Goal: Navigation & Orientation: Find specific page/section

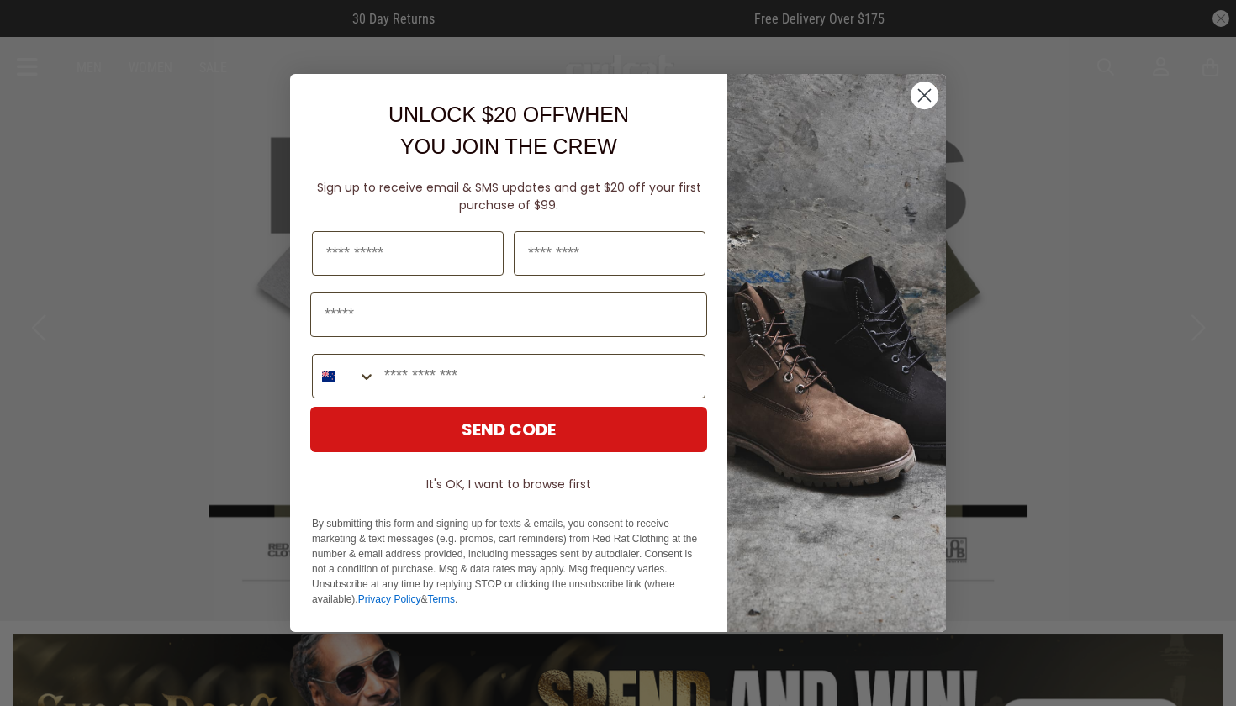
click at [921, 98] on circle "Close dialog" at bounding box center [925, 96] width 28 height 28
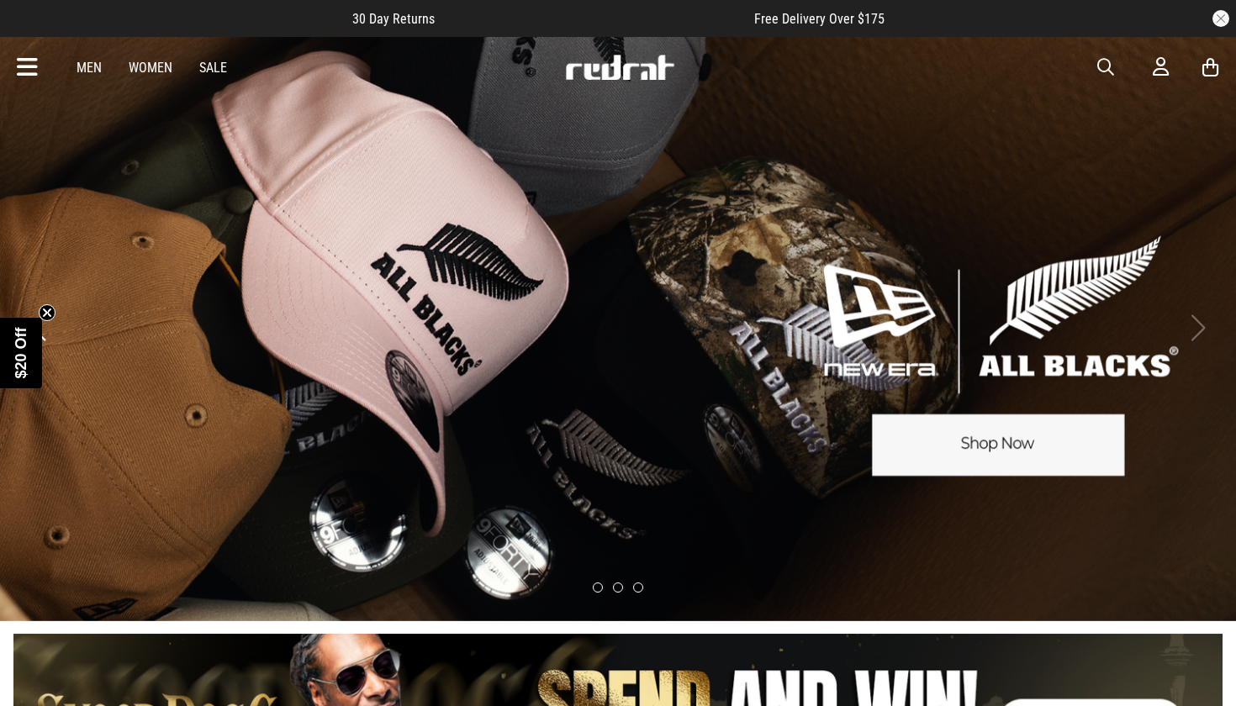
click at [1222, 24] on button "button" at bounding box center [1221, 18] width 17 height 17
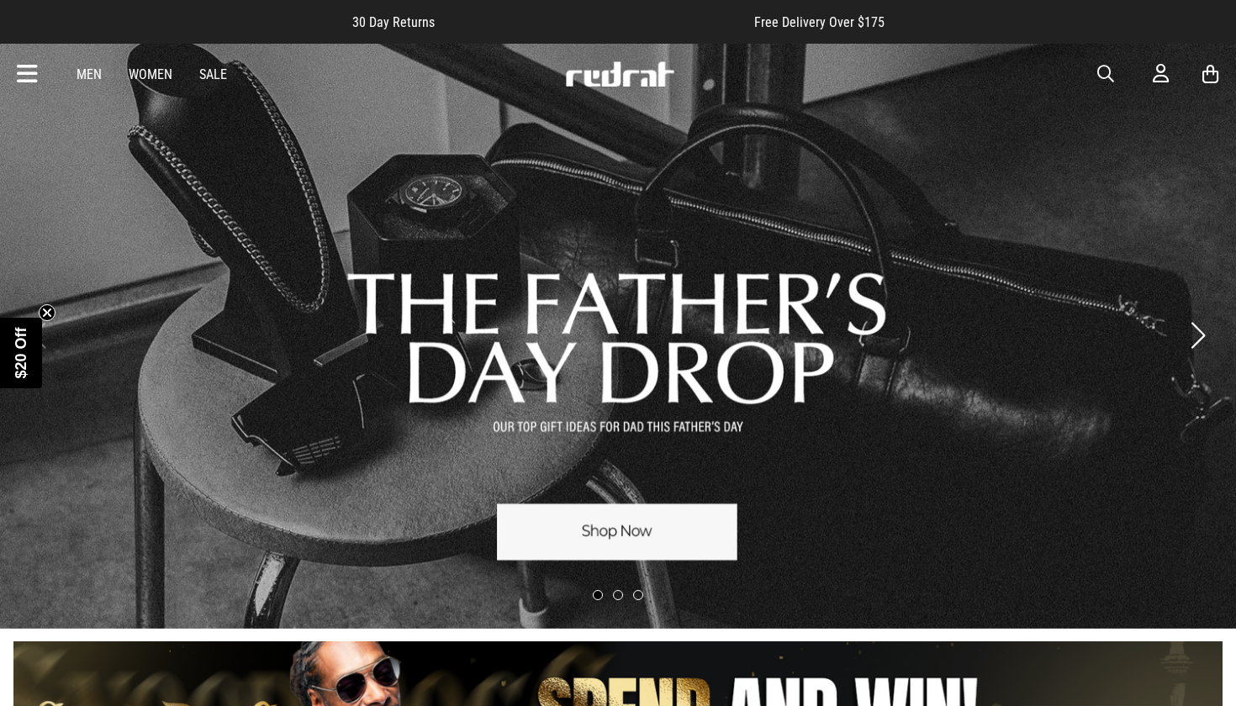
click at [29, 82] on icon at bounding box center [27, 75] width 21 height 28
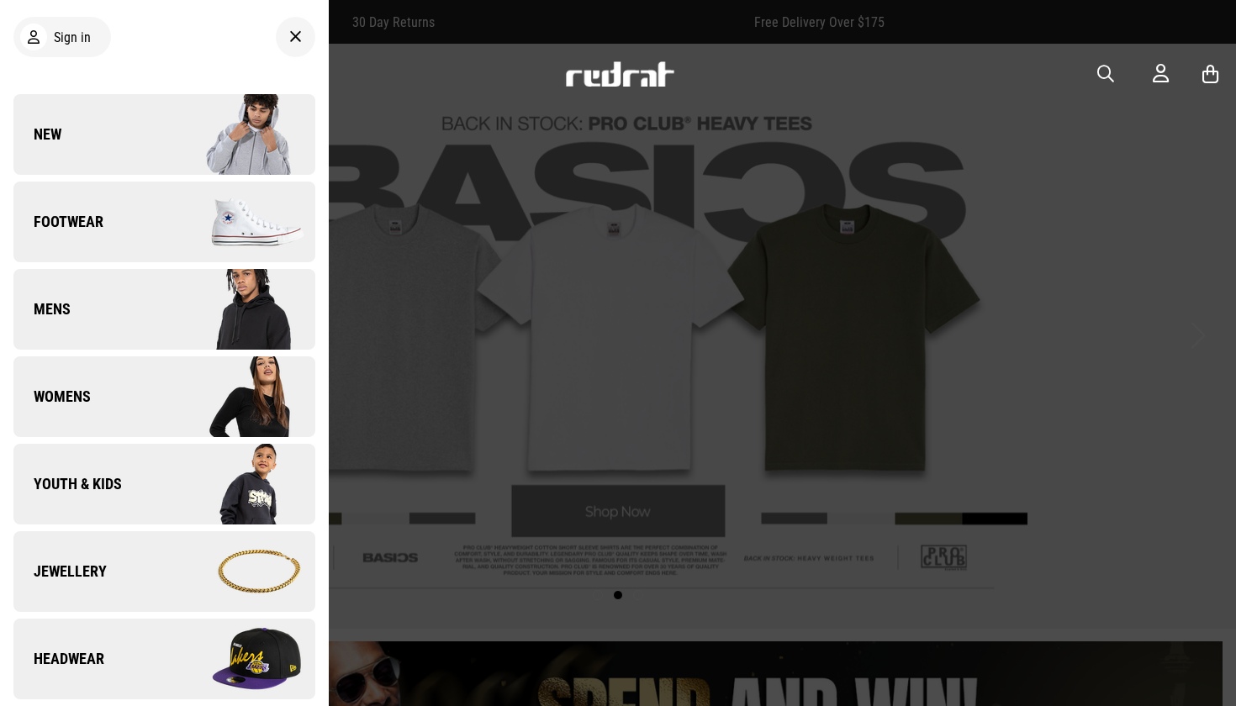
click at [236, 485] on img at bounding box center [239, 484] width 151 height 84
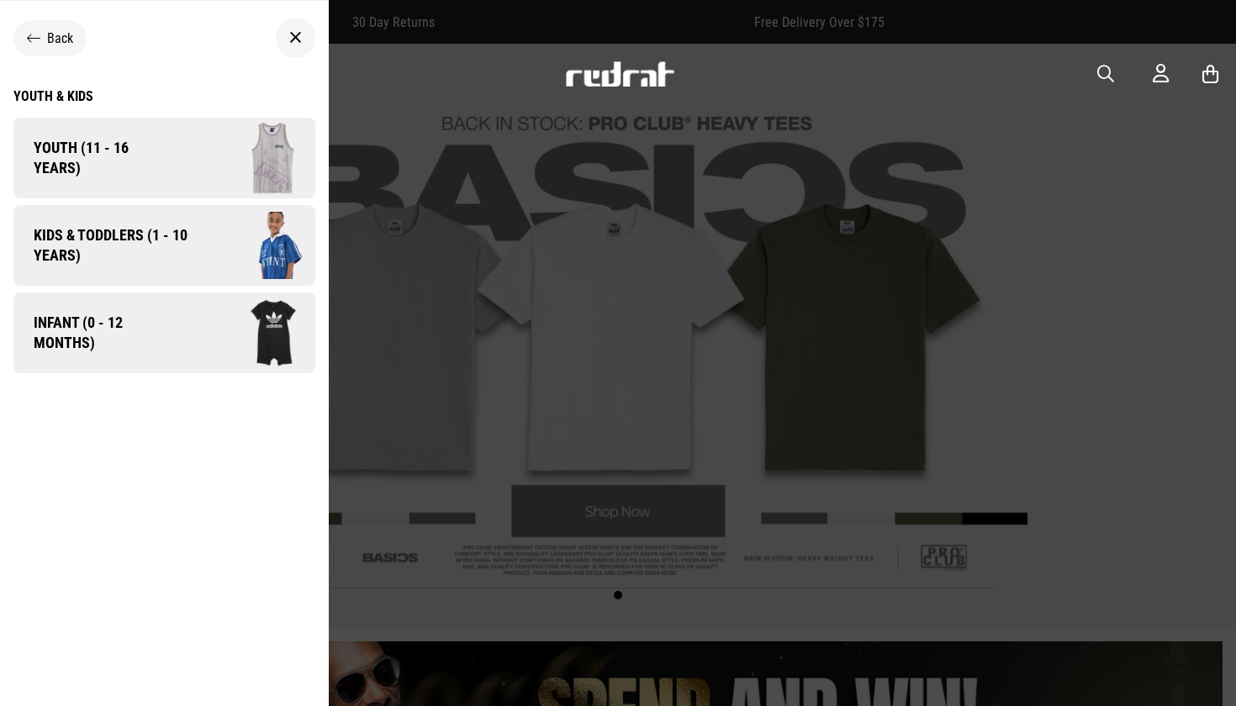
click at [172, 171] on img at bounding box center [244, 159] width 144 height 80
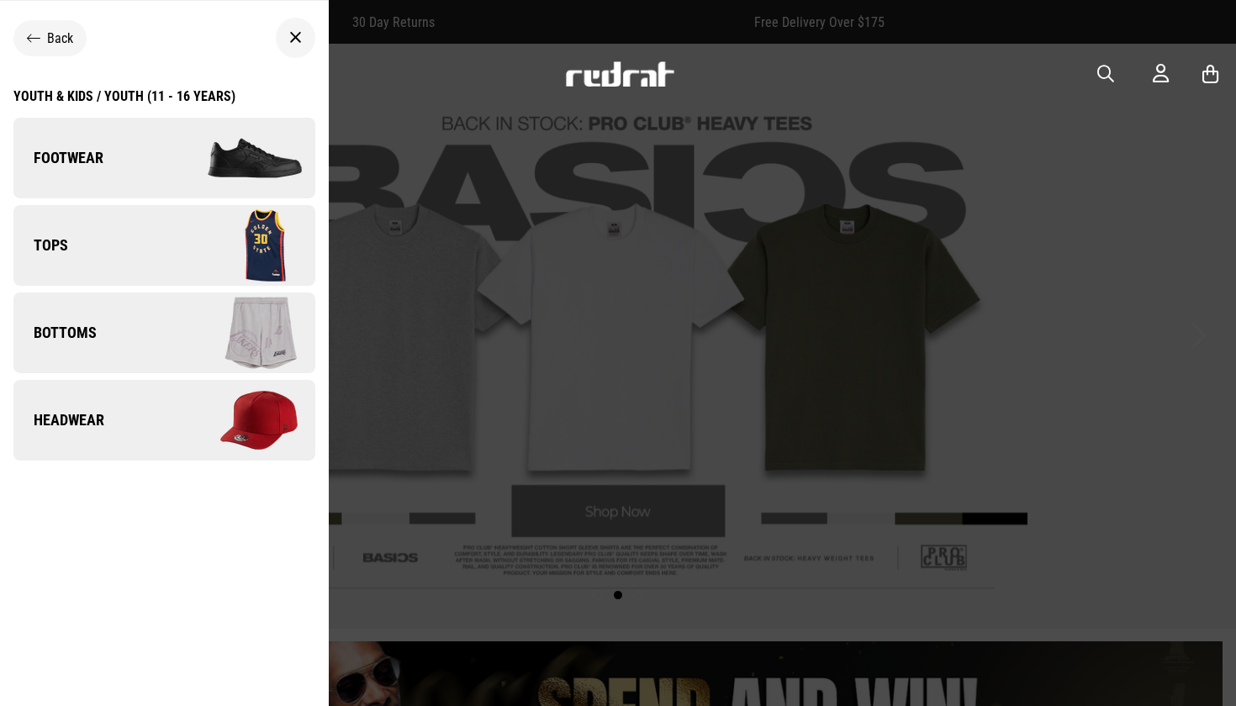
click at [174, 172] on img at bounding box center [239, 158] width 151 height 84
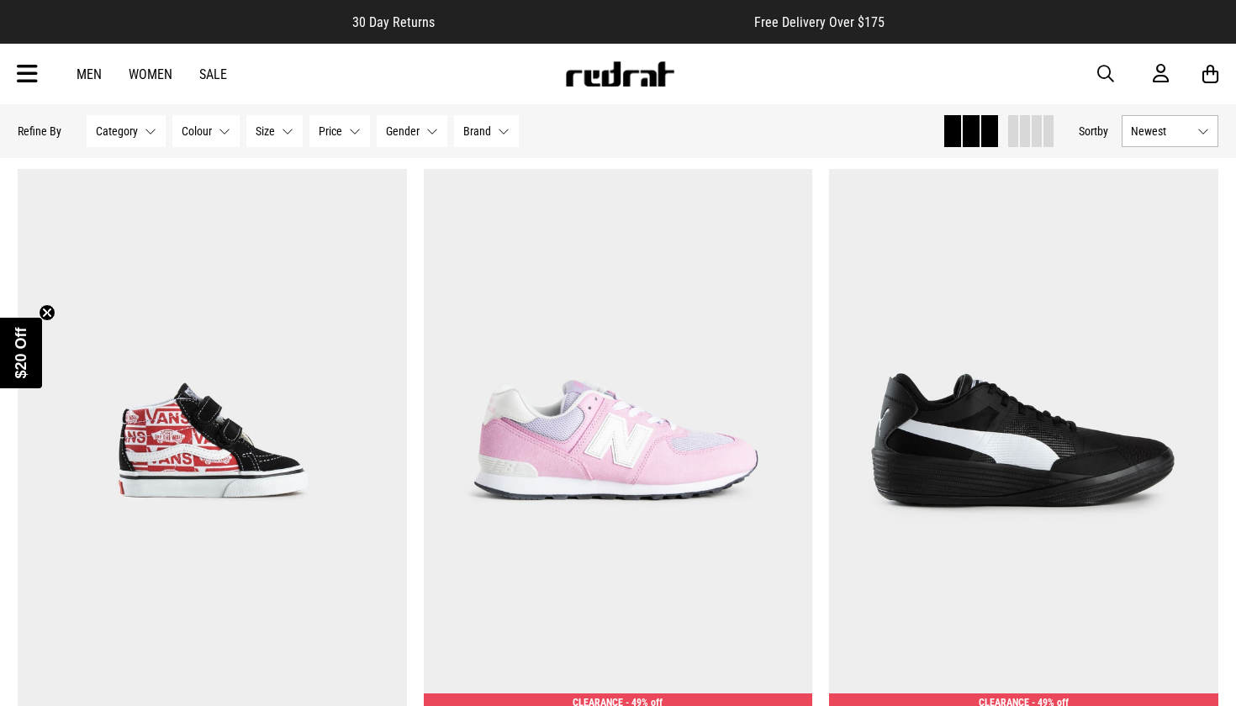
scroll to position [2813, 0]
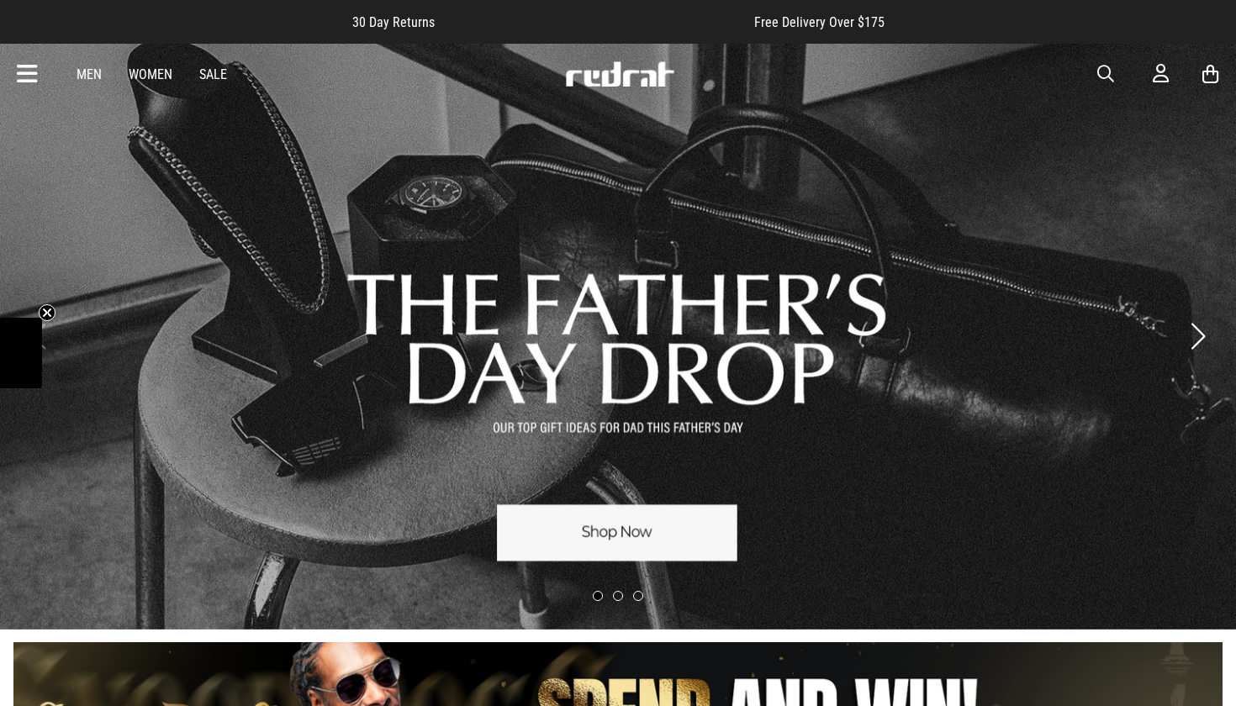
click at [32, 74] on icon at bounding box center [27, 75] width 21 height 28
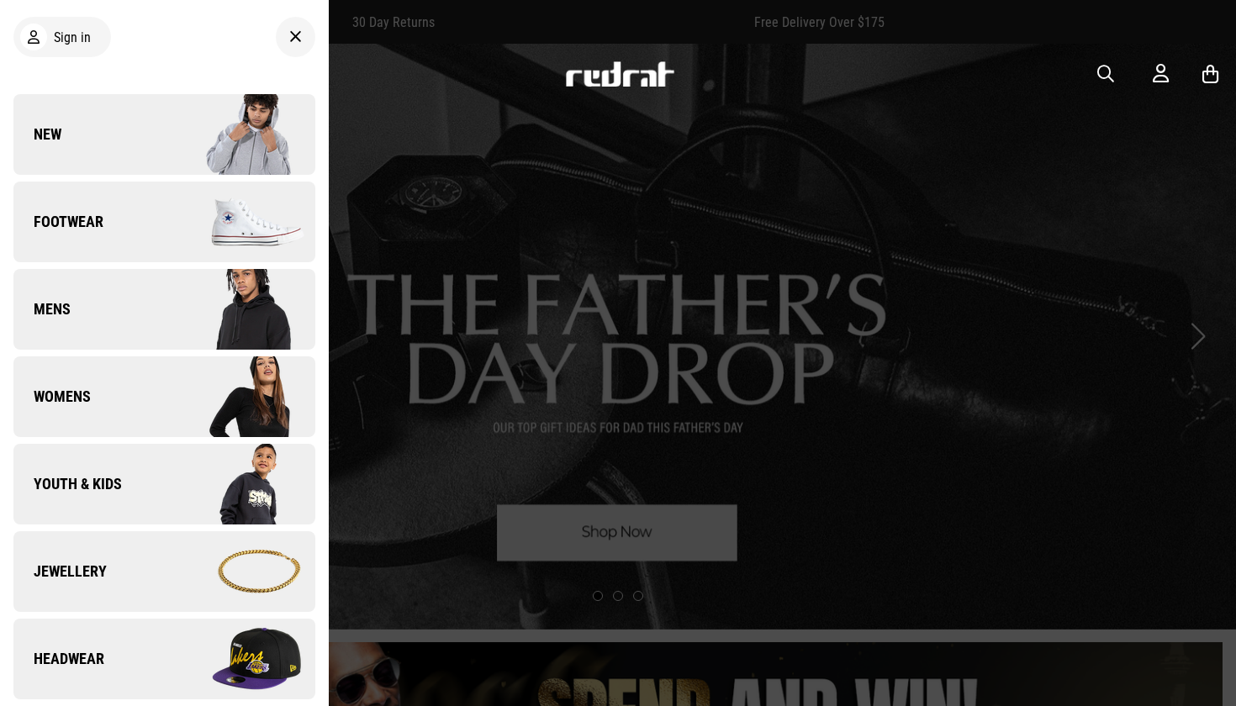
click at [98, 475] on span "Youth & Kids" at bounding box center [67, 484] width 108 height 20
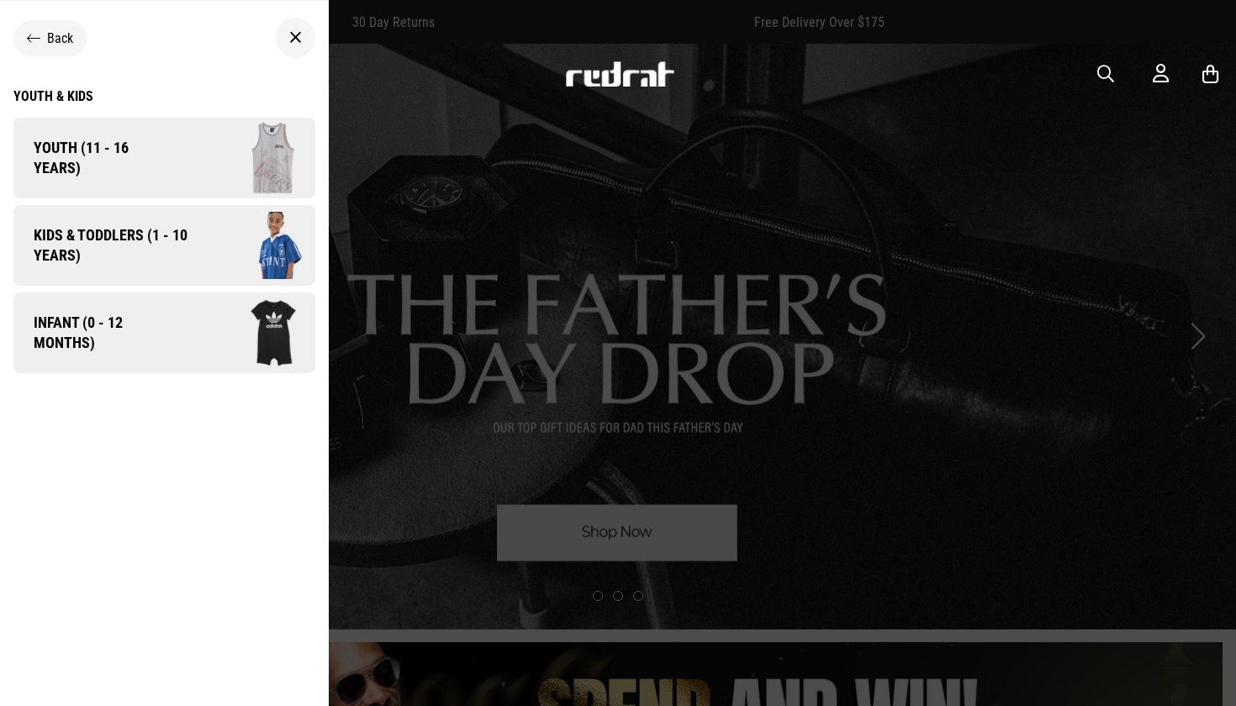
click at [57, 169] on span "Youth (11 - 16 years)" at bounding box center [92, 158] width 158 height 40
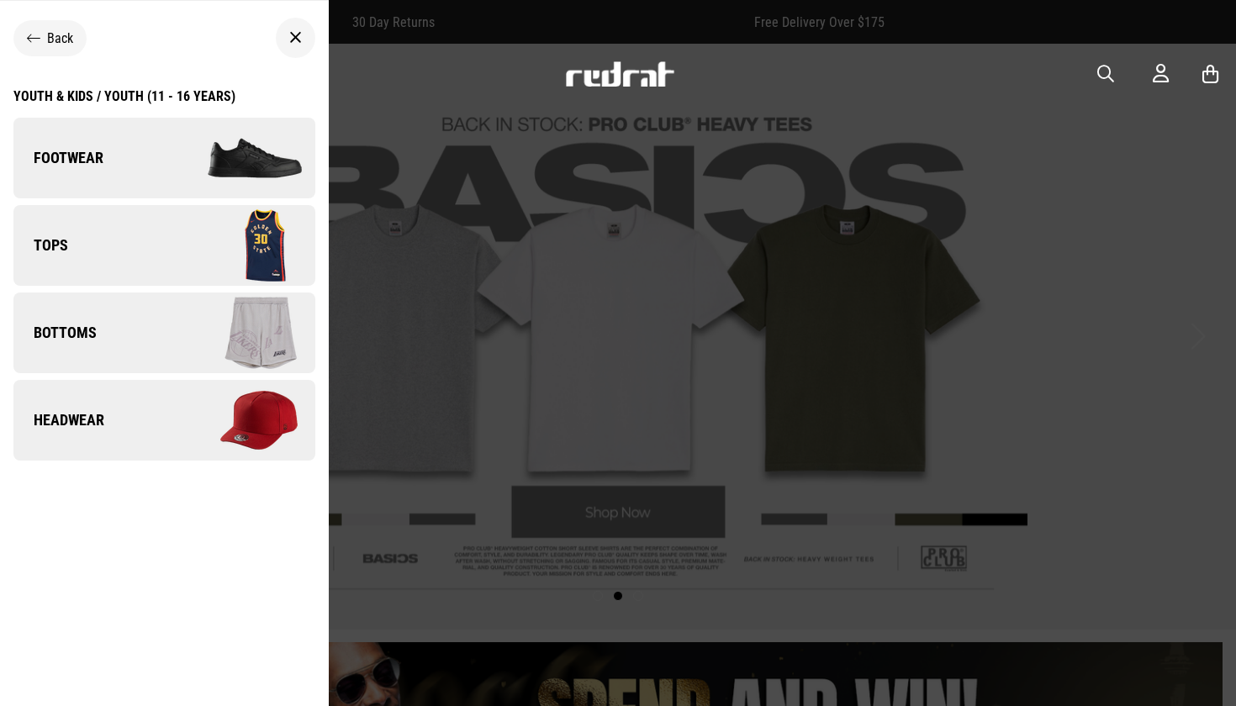
click at [107, 92] on div "Youth & Kids / Youth (11 - 16 years)" at bounding box center [124, 96] width 222 height 16
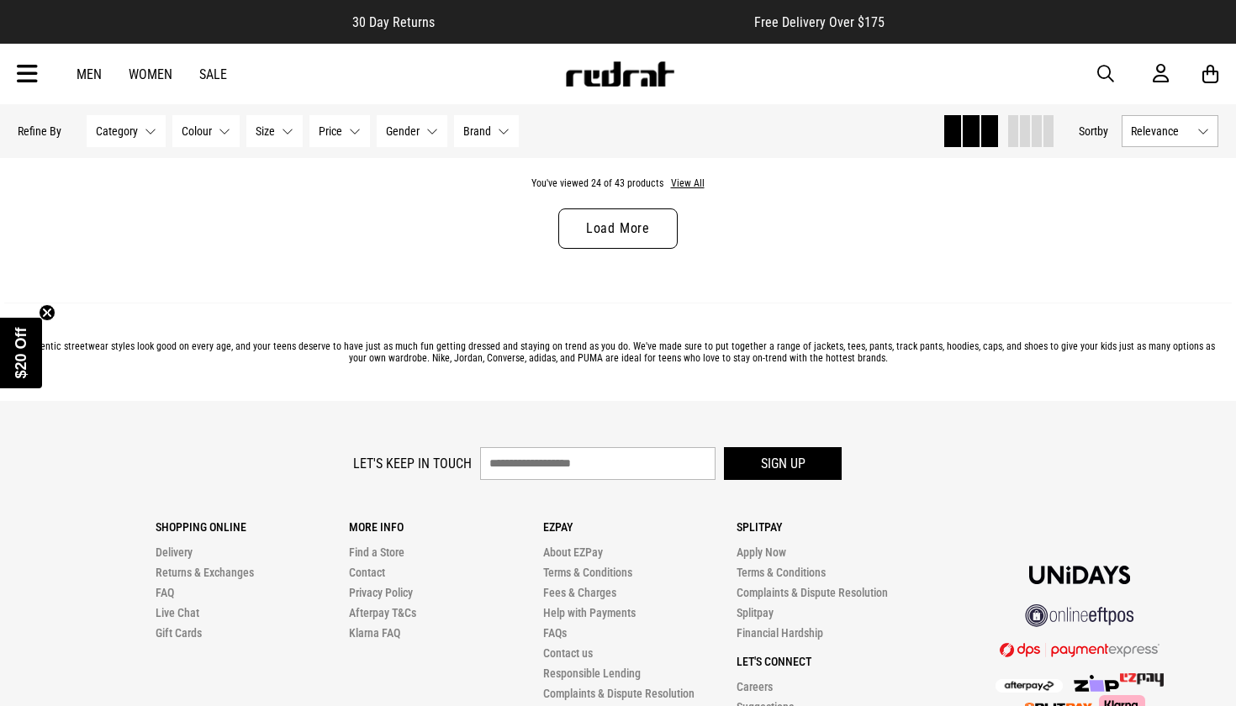
scroll to position [5538, 0]
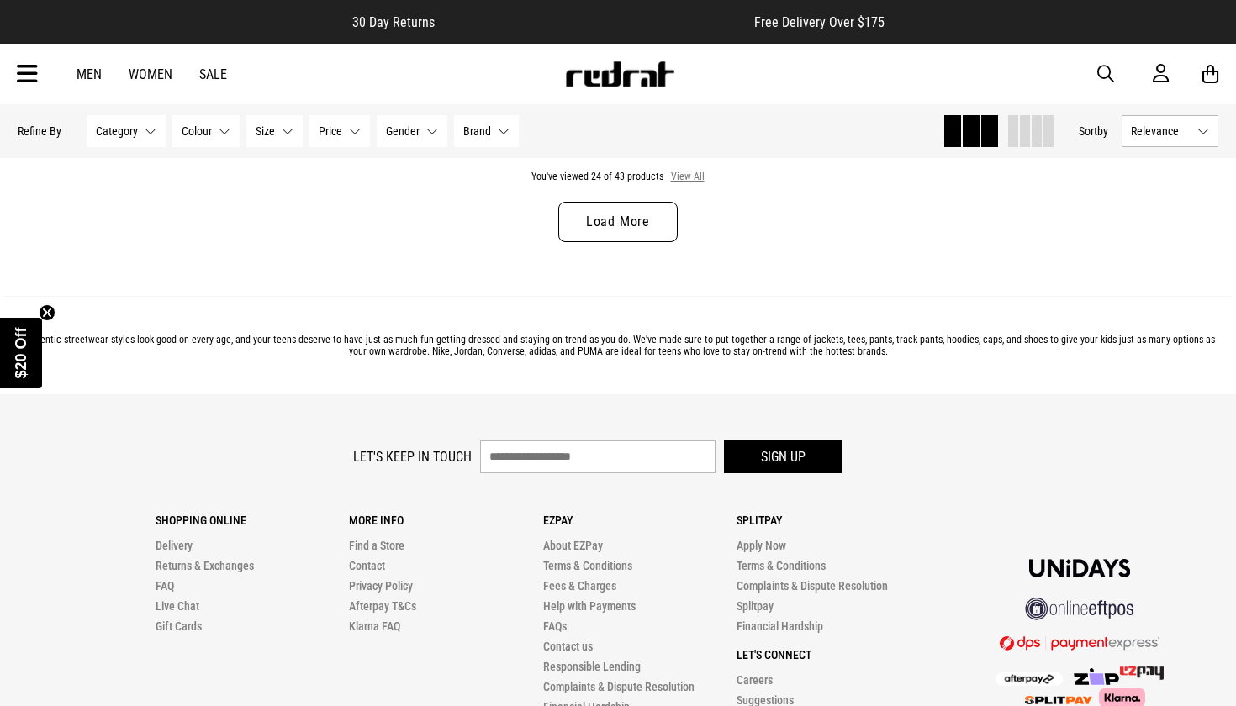
click at [679, 176] on button "View All" at bounding box center [687, 177] width 35 height 15
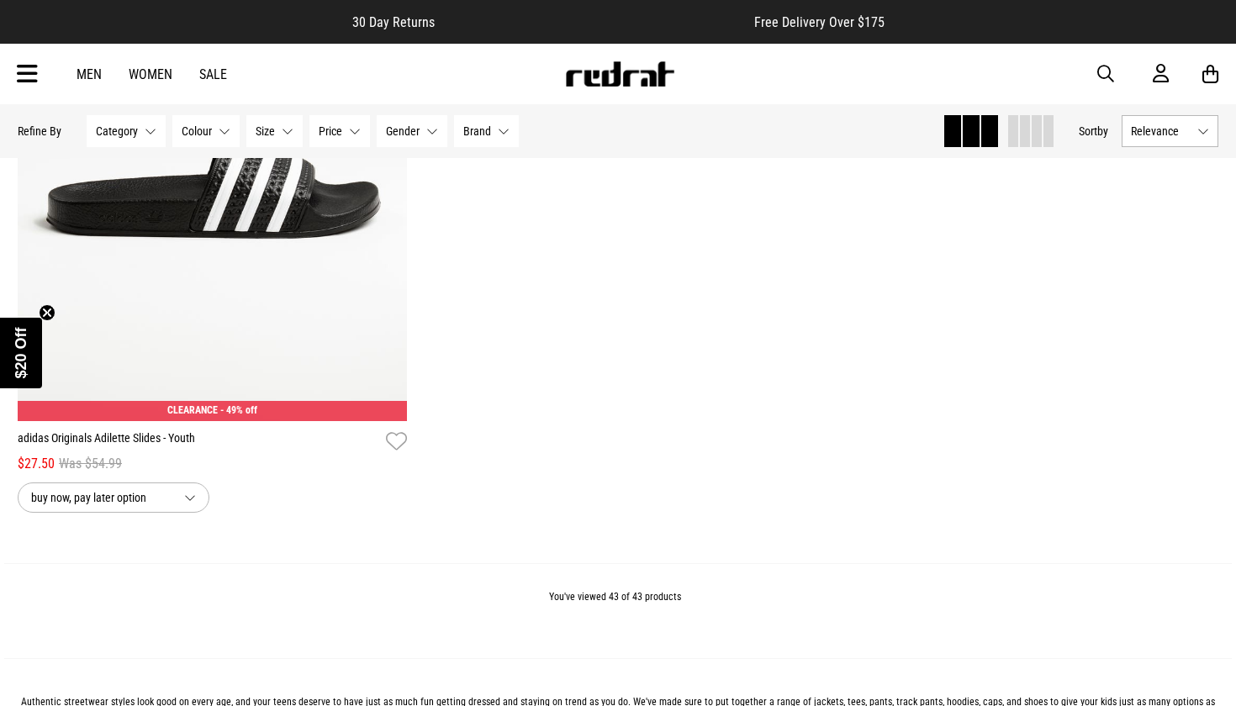
scroll to position [9811, 0]
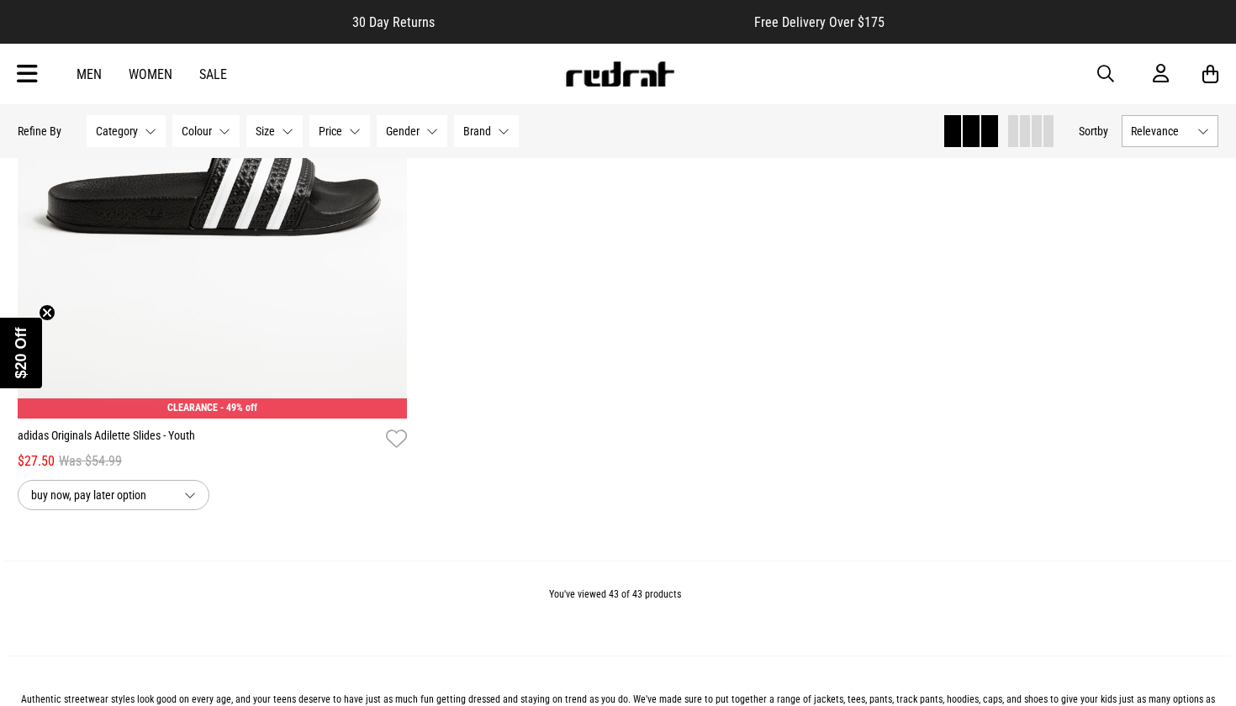
click at [36, 73] on icon at bounding box center [27, 75] width 21 height 28
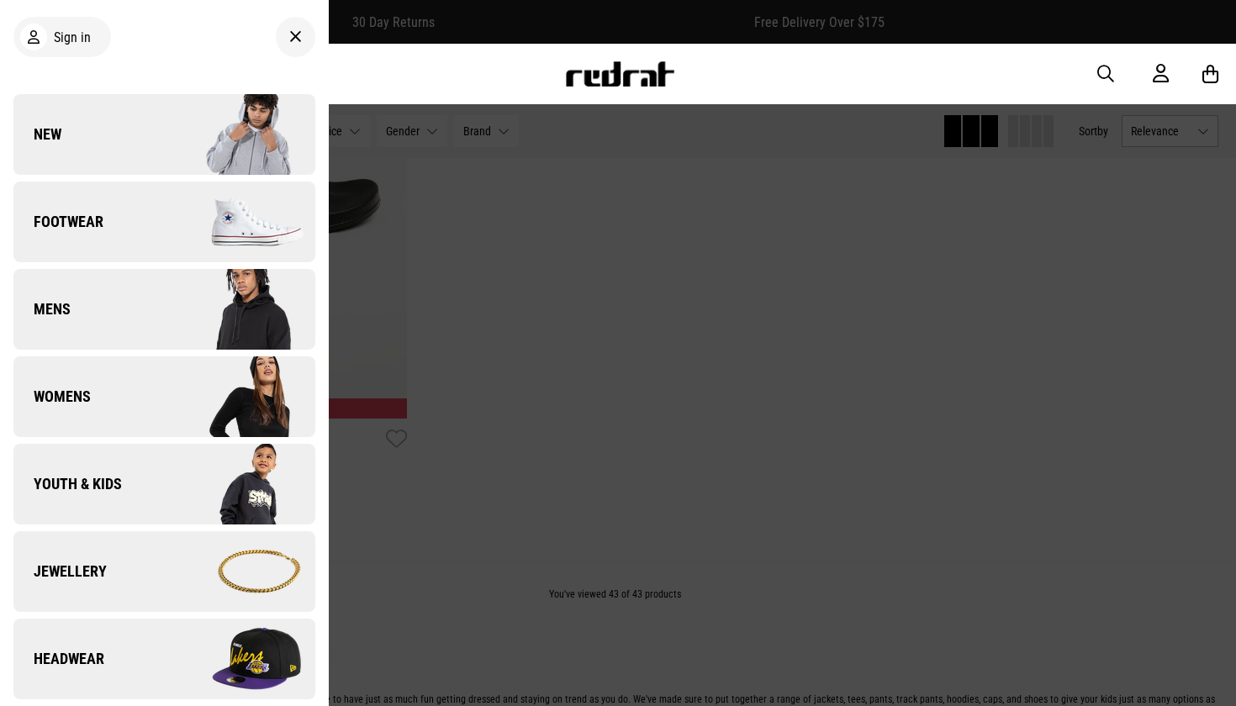
click at [145, 310] on link "Mens" at bounding box center [164, 309] width 302 height 81
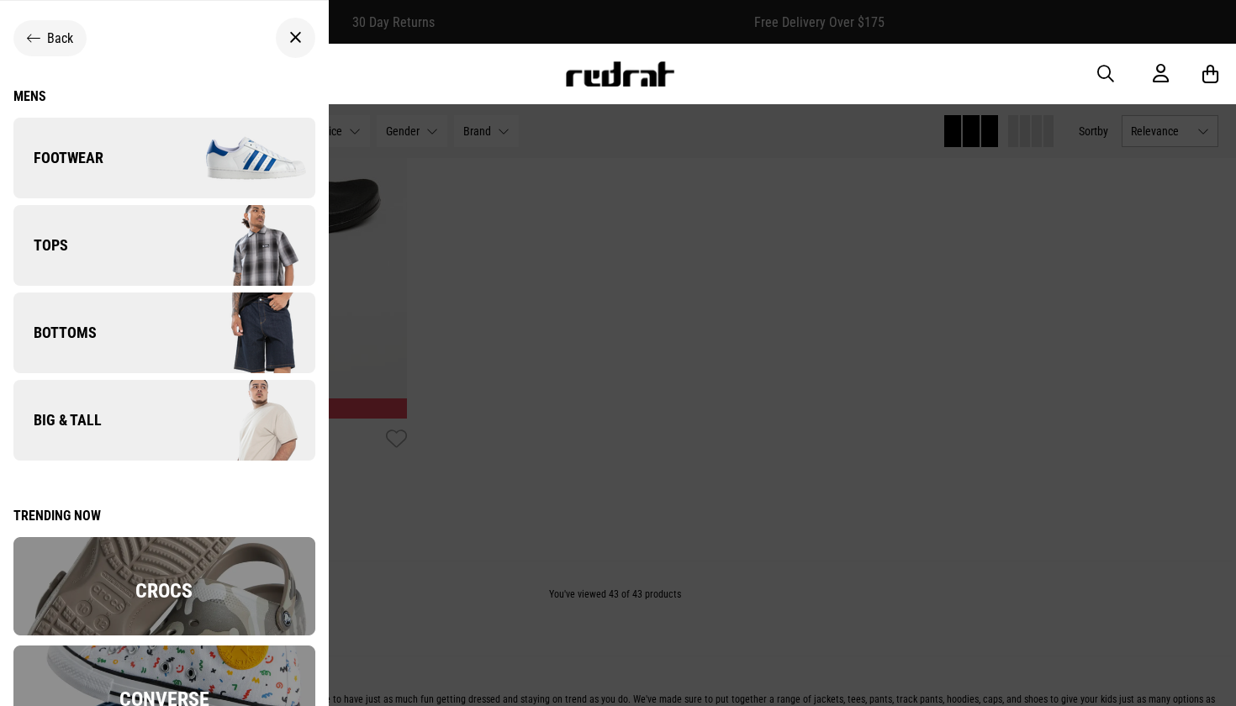
click at [25, 96] on div "Mens" at bounding box center [164, 96] width 302 height 16
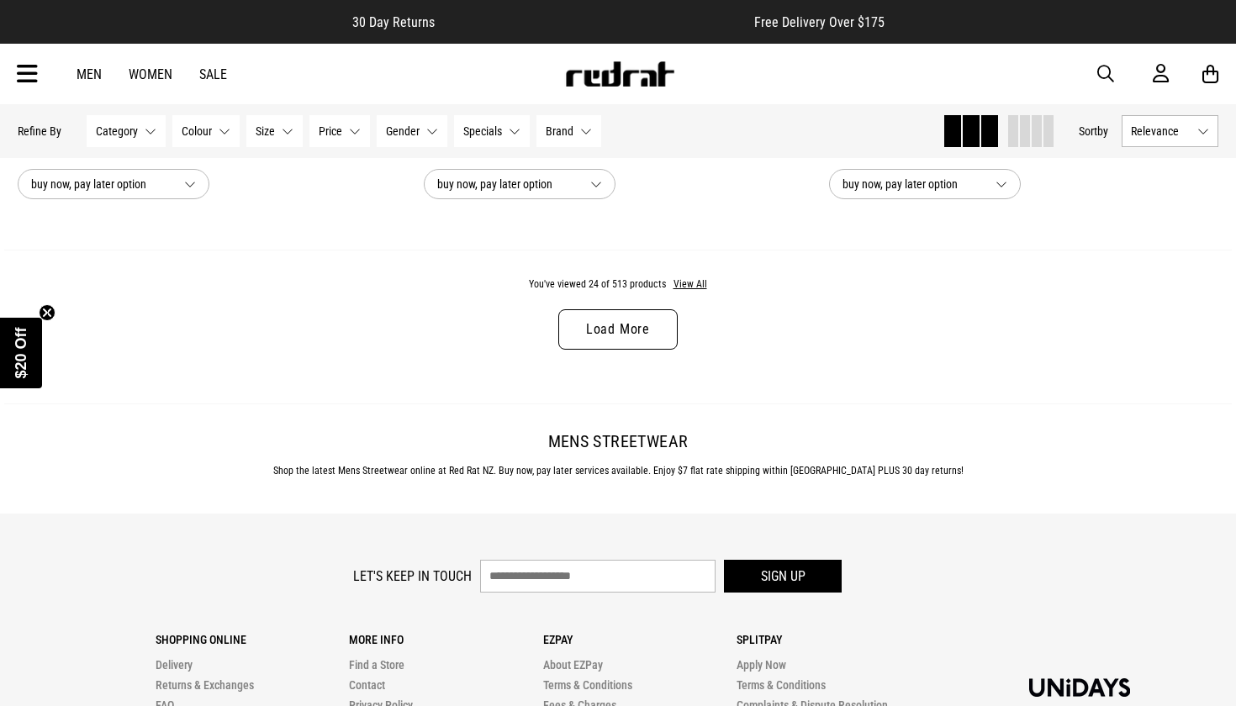
scroll to position [5436, 0]
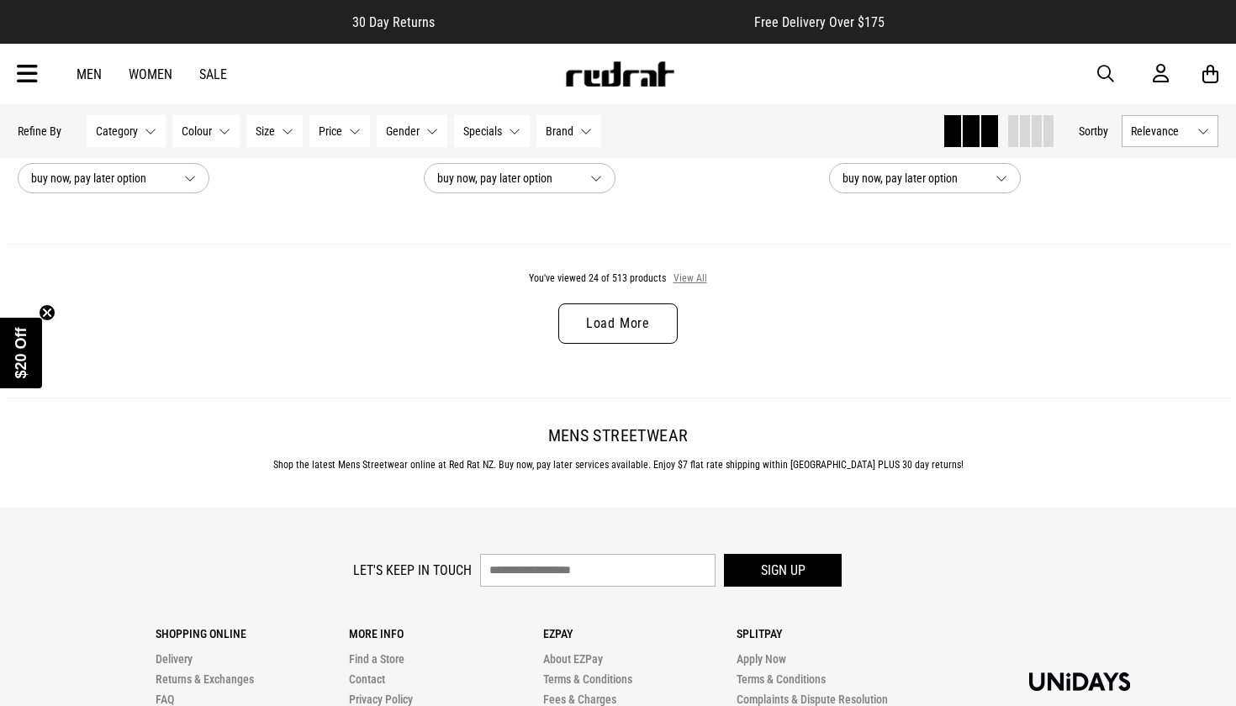
click at [681, 274] on button "View All" at bounding box center [690, 279] width 35 height 15
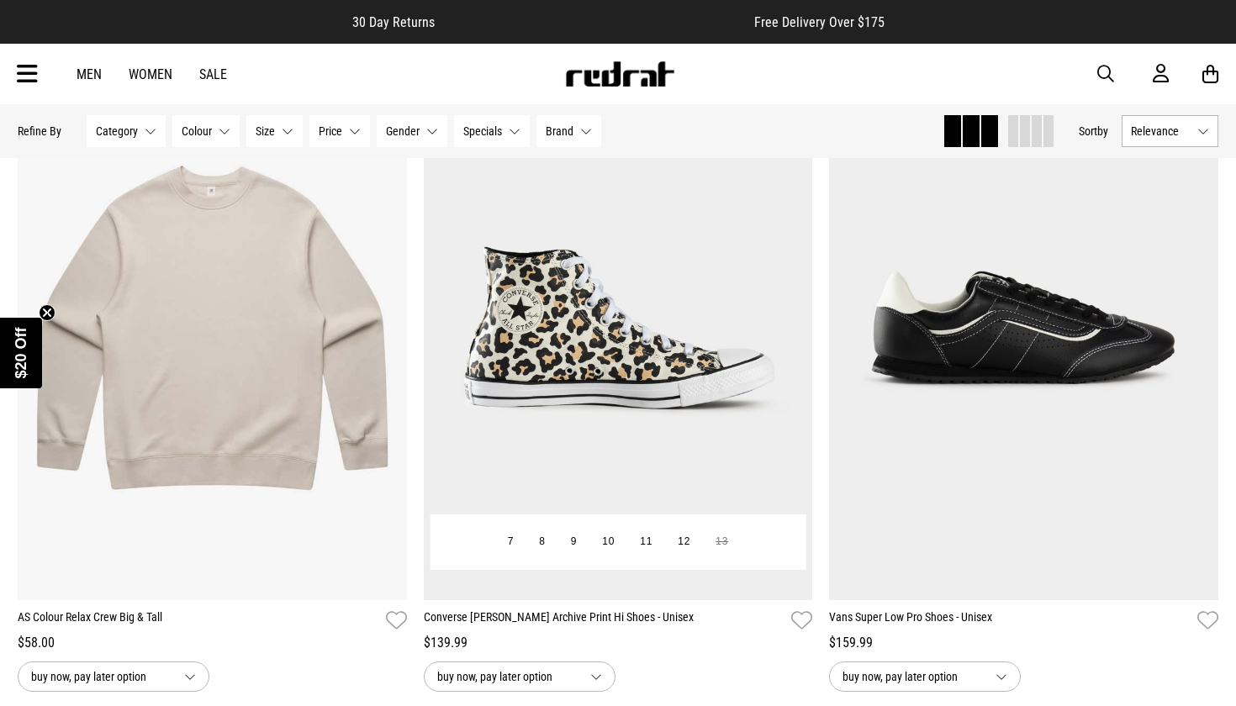
scroll to position [10326, 0]
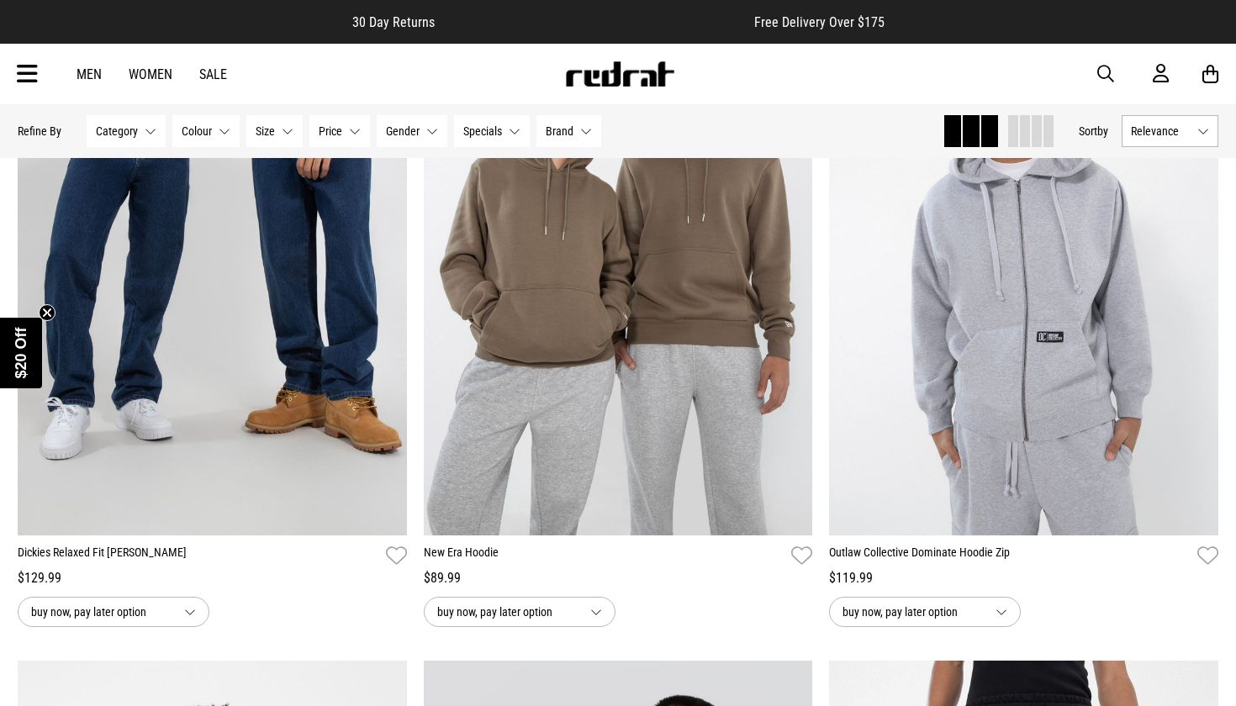
scroll to position [13730, 0]
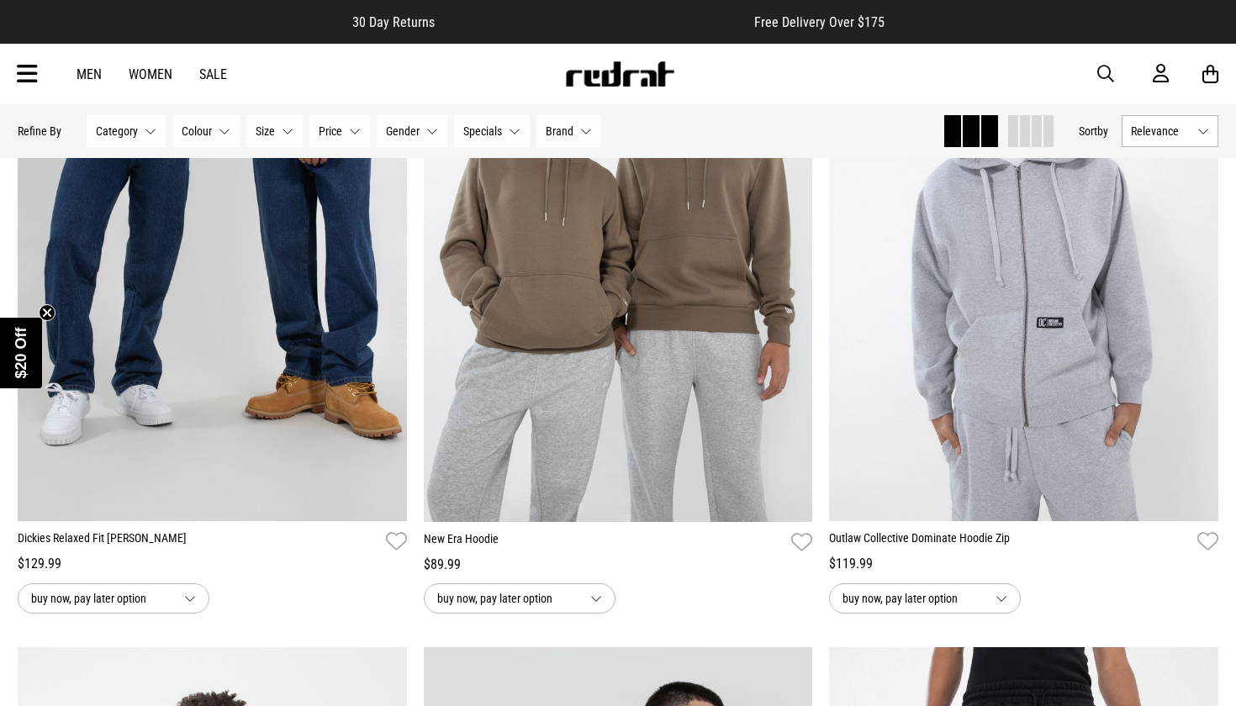
click at [35, 84] on icon at bounding box center [27, 75] width 21 height 28
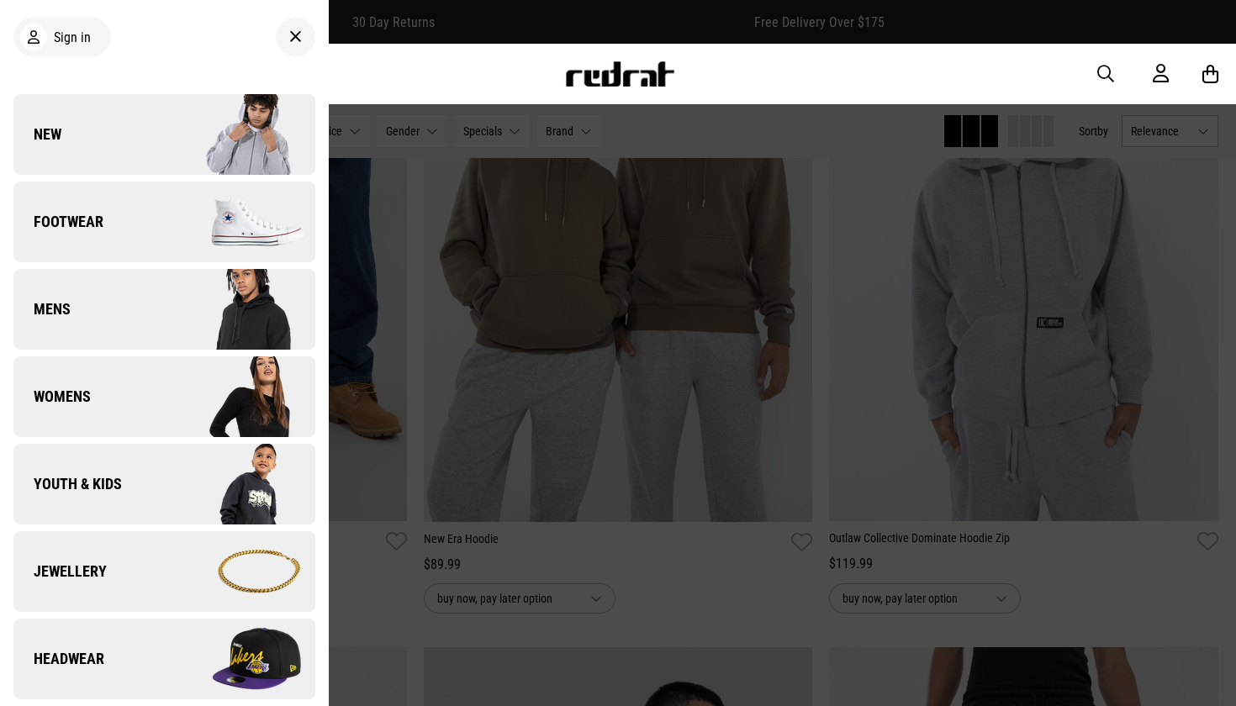
click at [189, 485] on img at bounding box center [239, 484] width 151 height 84
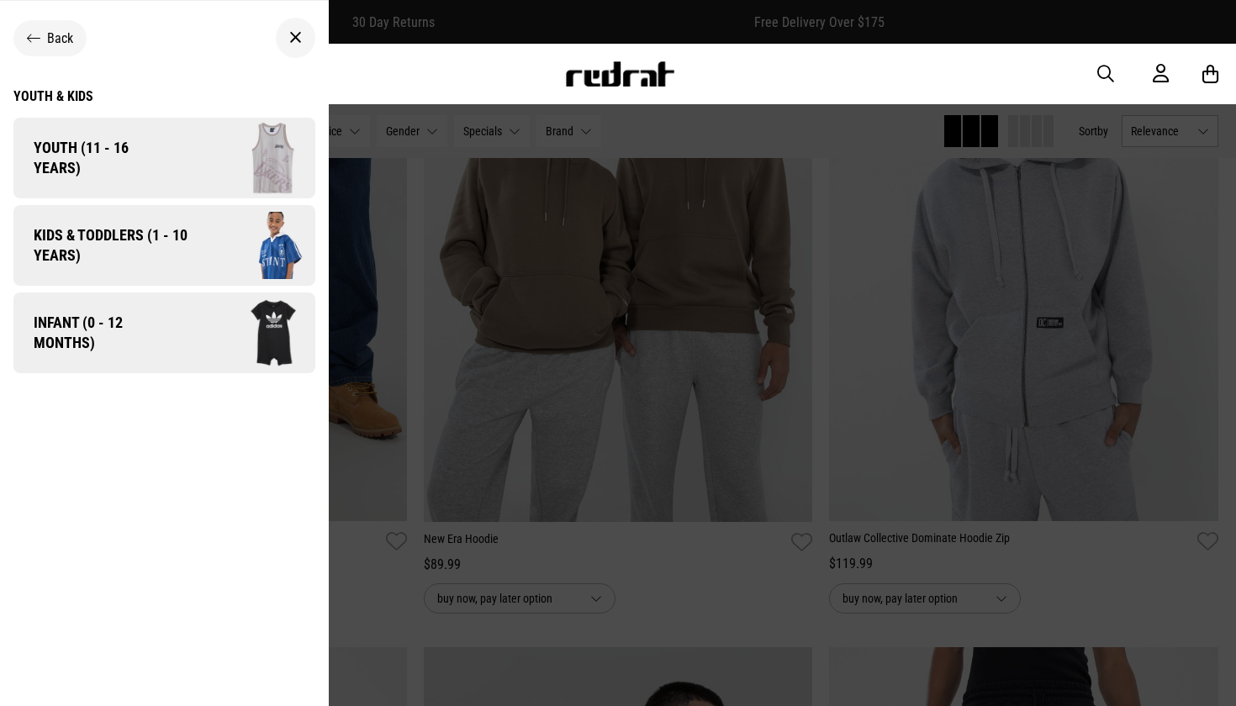
click at [133, 249] on span "Kids & Toddlers (1 - 10 years)" at bounding box center [104, 245] width 182 height 40
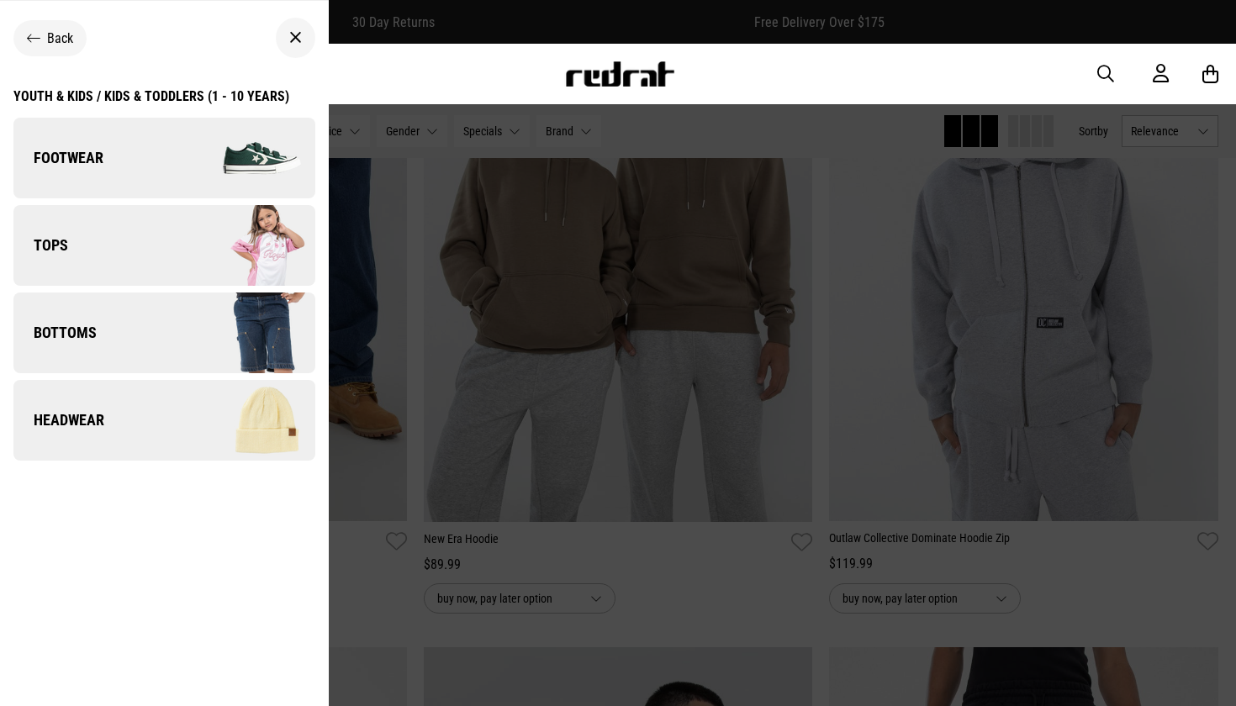
click at [151, 87] on ul "Back Youth & Kids / Kids & Toddlers (1 - 10 years) Footwear Tops Bottoms Headwe…" at bounding box center [164, 361] width 329 height 720
click at [153, 94] on div "Youth & Kids / Kids & Toddlers (1 - 10 years)" at bounding box center [151, 96] width 276 height 16
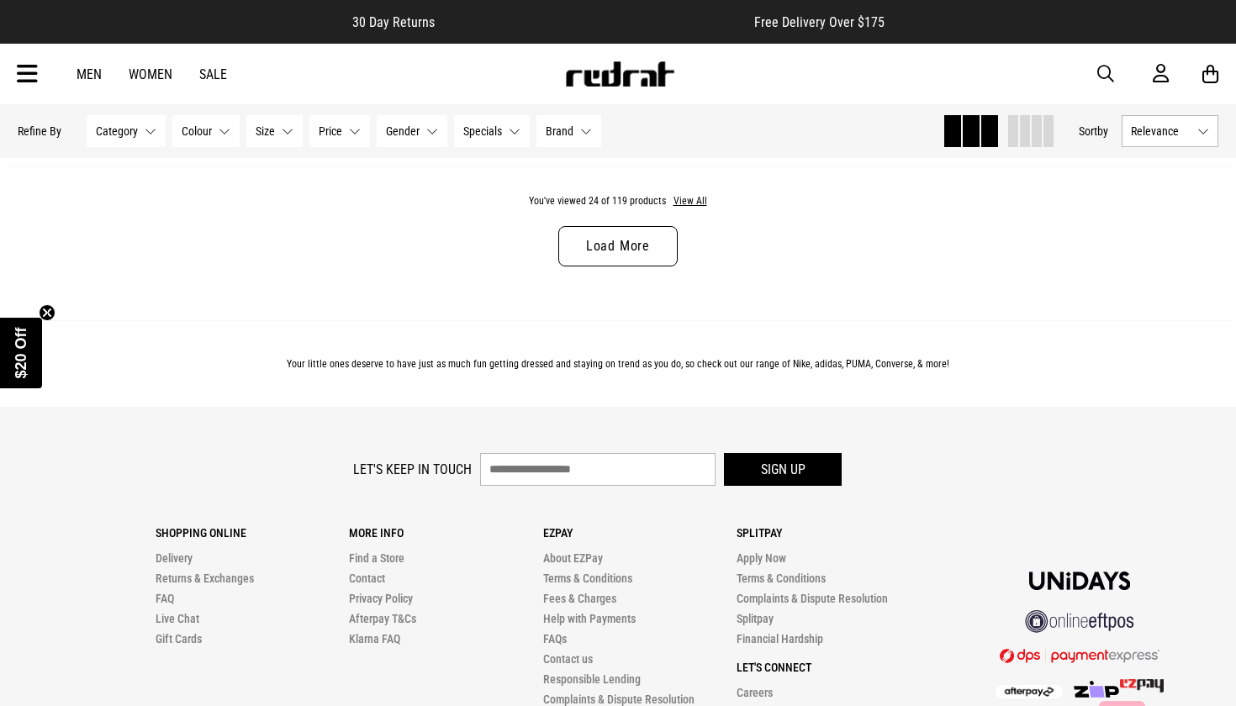
scroll to position [5521, 0]
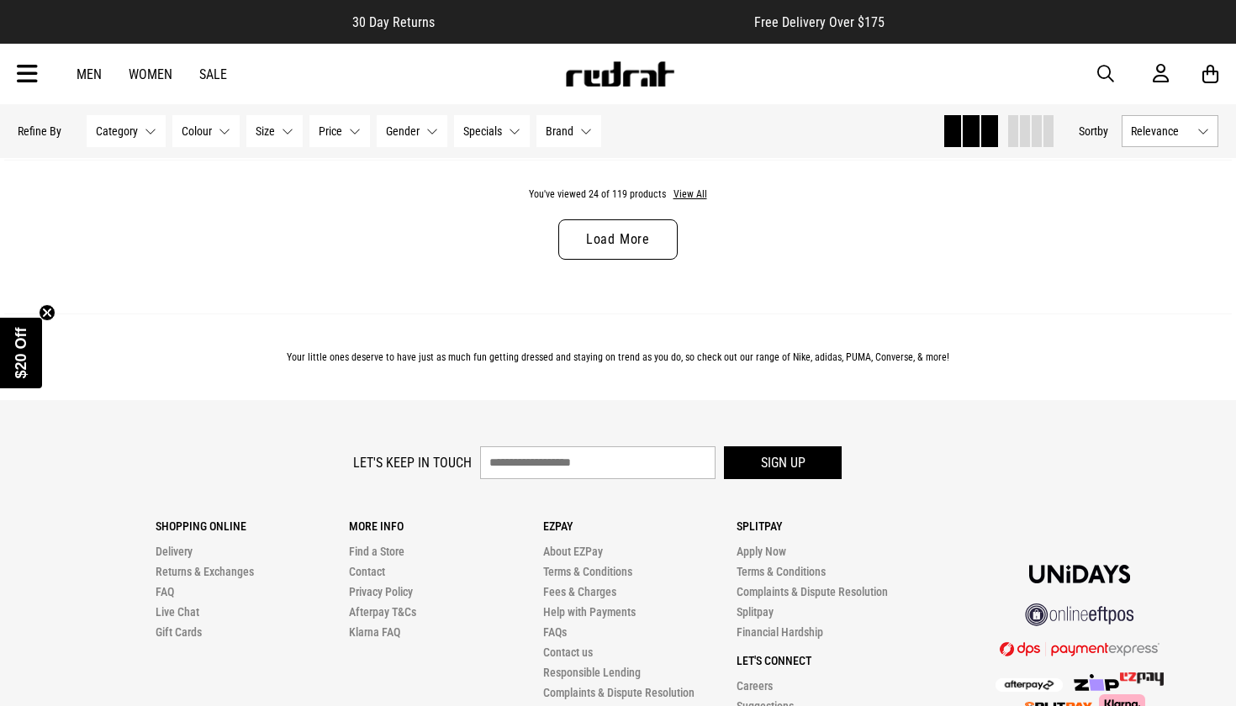
click at [595, 228] on link "Load More" at bounding box center [617, 239] width 119 height 40
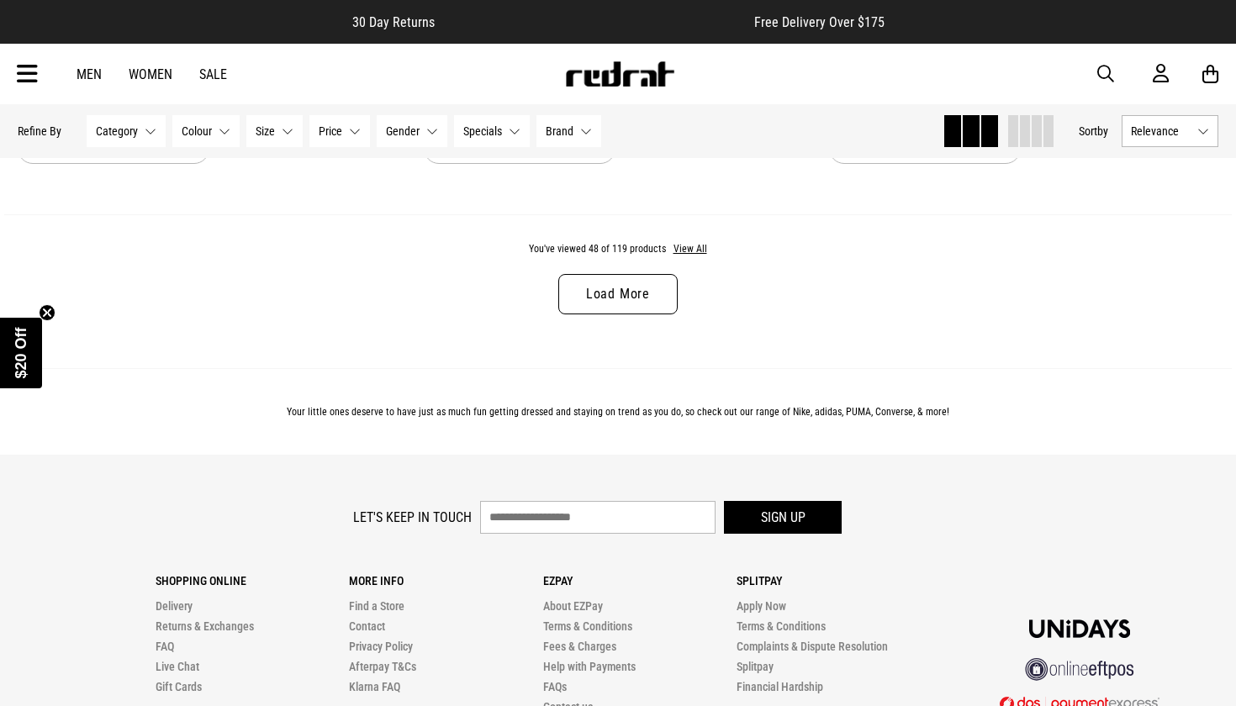
scroll to position [10836, 0]
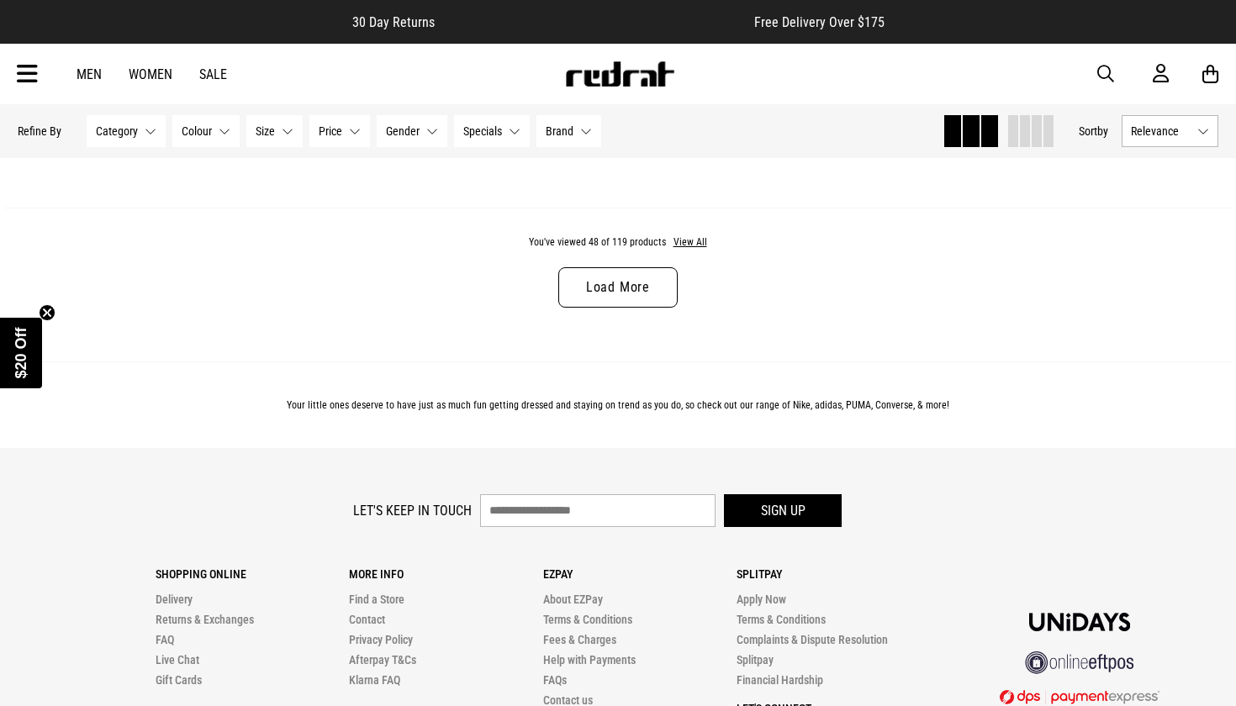
click at [30, 73] on icon at bounding box center [27, 75] width 21 height 28
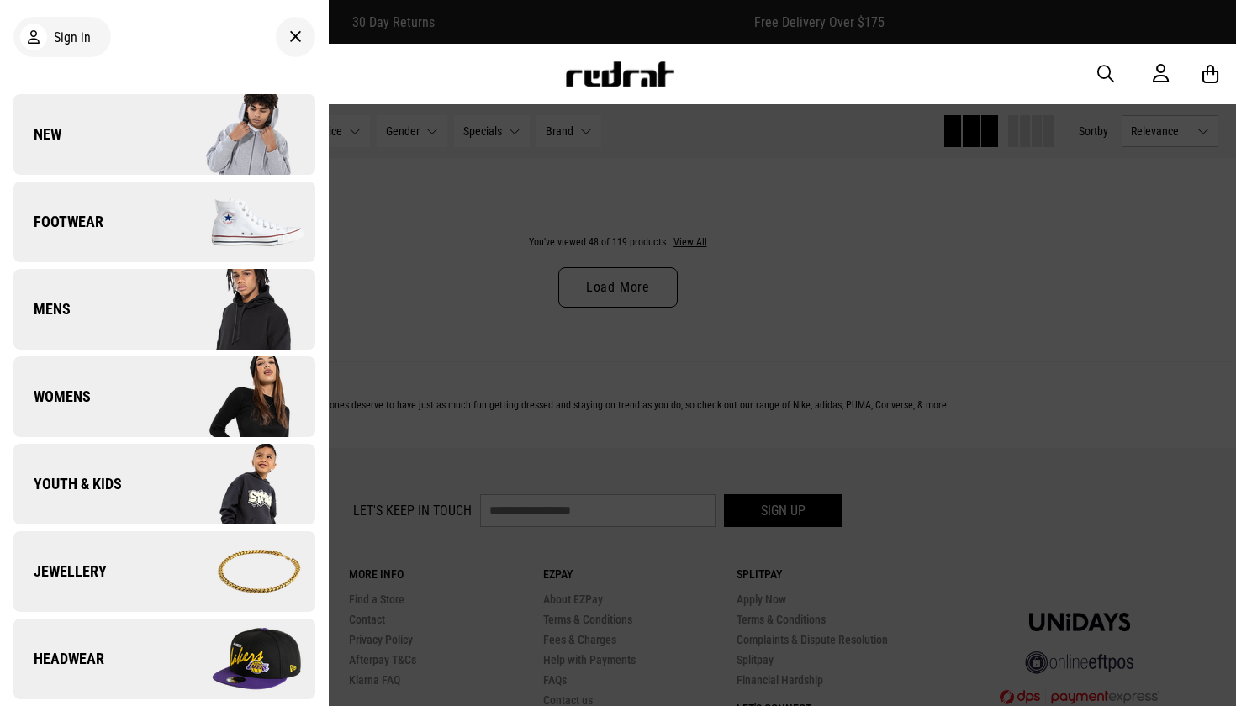
click at [116, 184] on link "Footwear" at bounding box center [164, 222] width 302 height 81
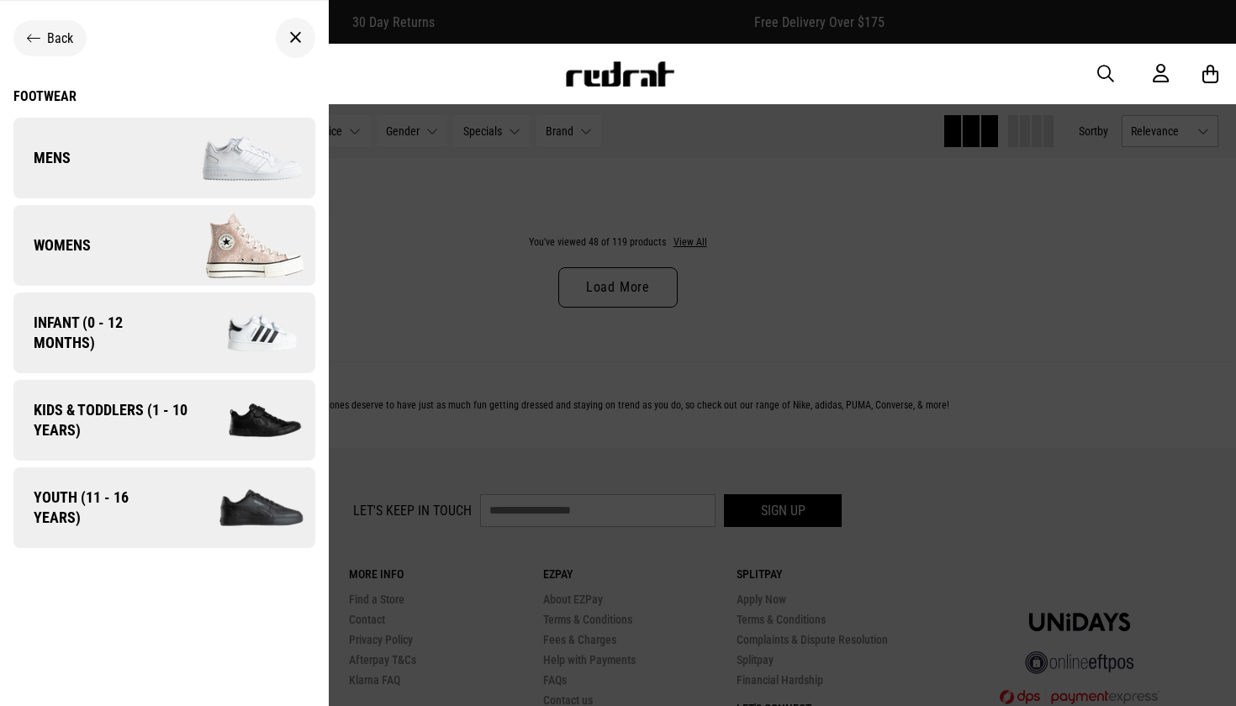
click at [196, 420] on img at bounding box center [255, 420] width 119 height 66
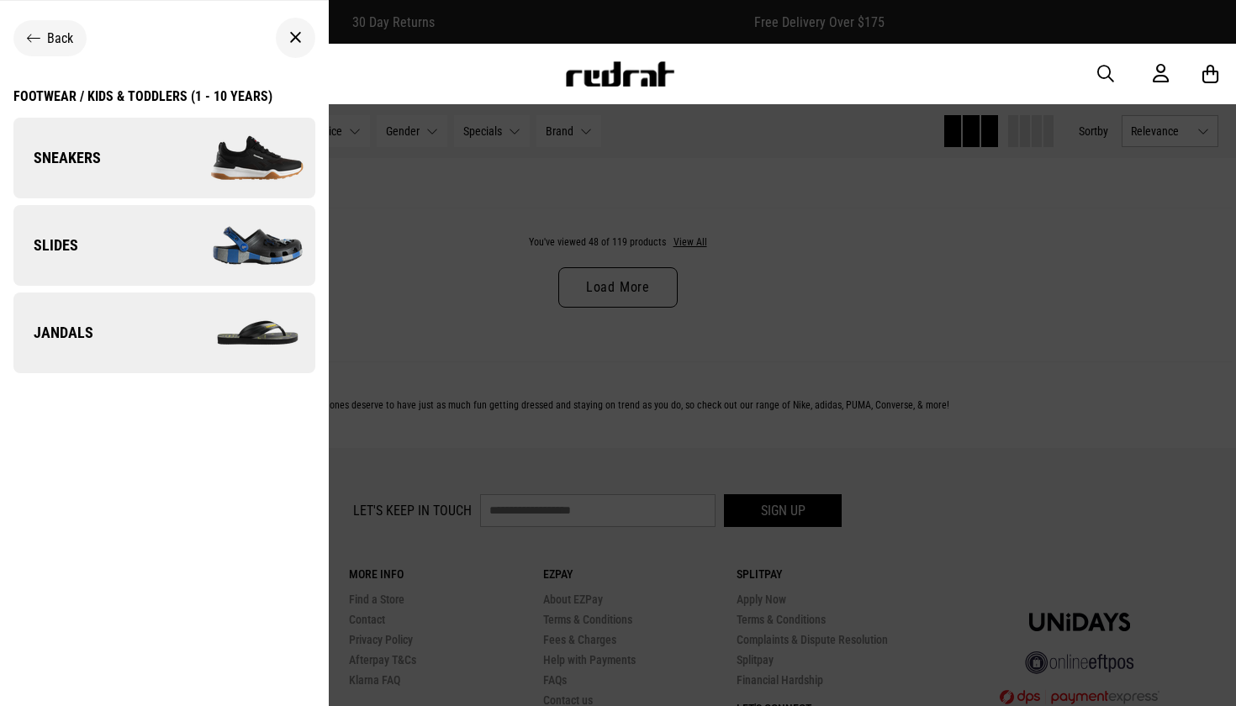
click at [138, 140] on link "Sneakers" at bounding box center [164, 158] width 302 height 81
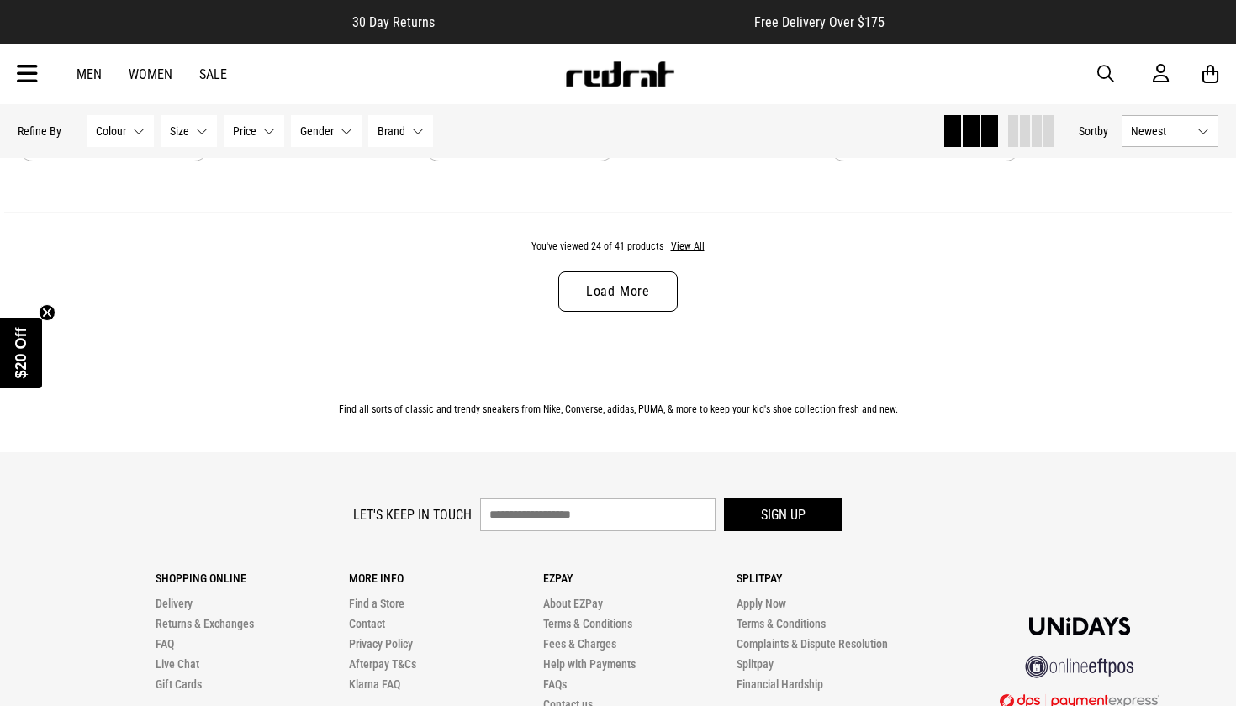
scroll to position [5511, 0]
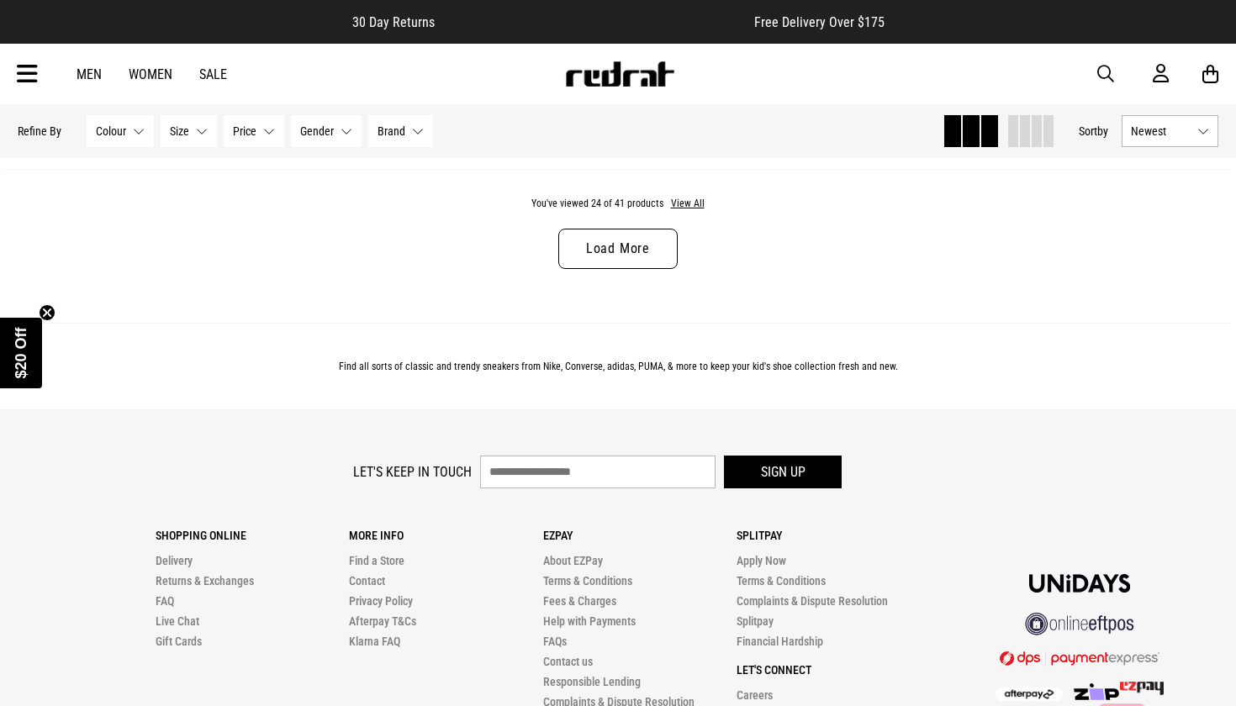
click at [600, 256] on link "Load More" at bounding box center [617, 249] width 119 height 40
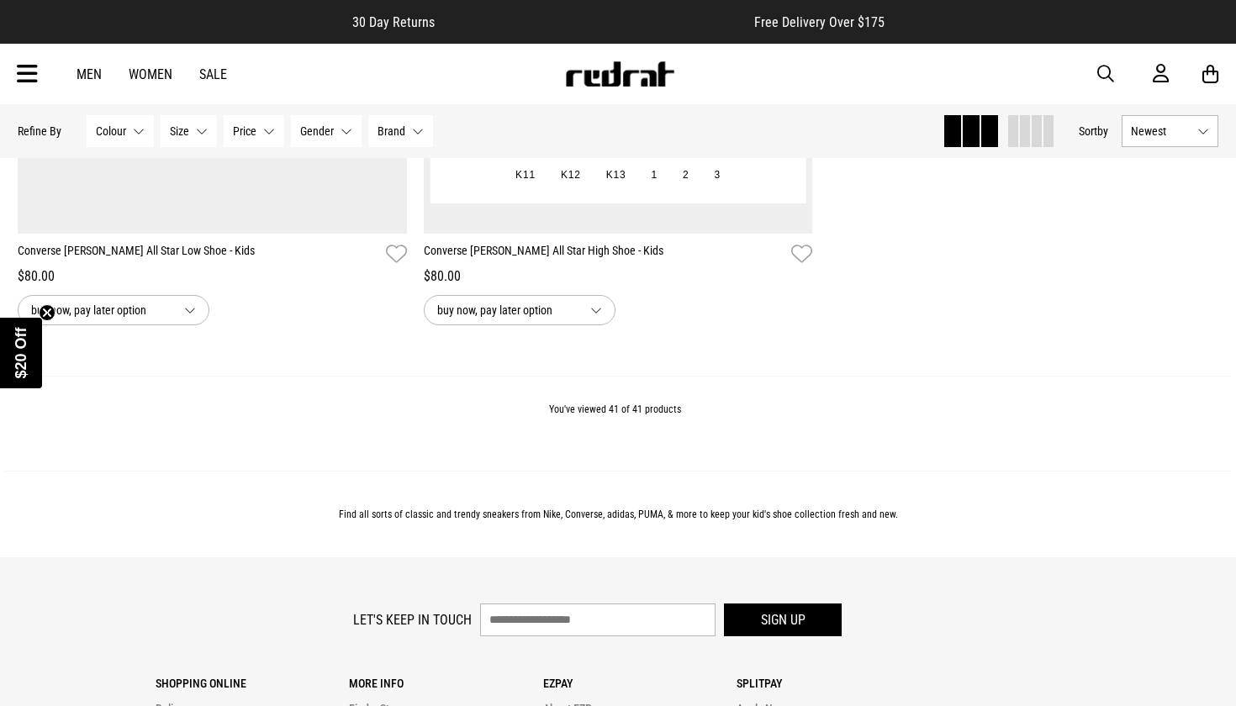
scroll to position [9369, 0]
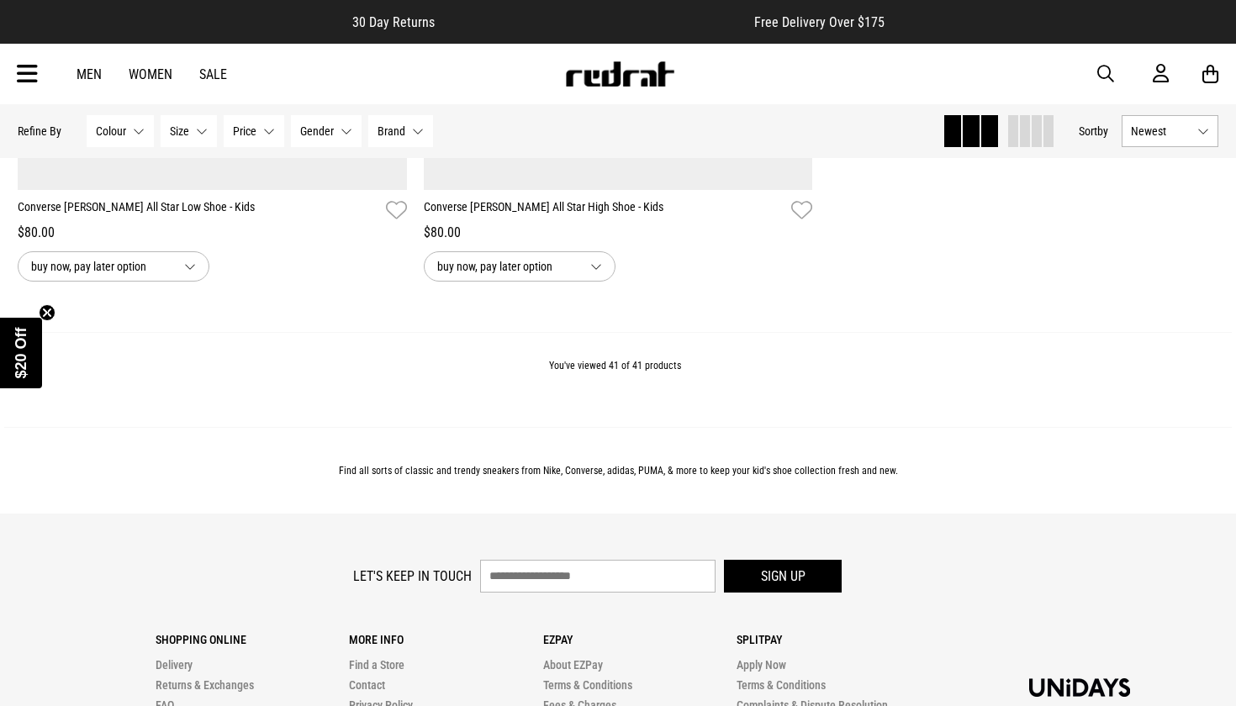
click at [30, 75] on icon at bounding box center [27, 75] width 21 height 28
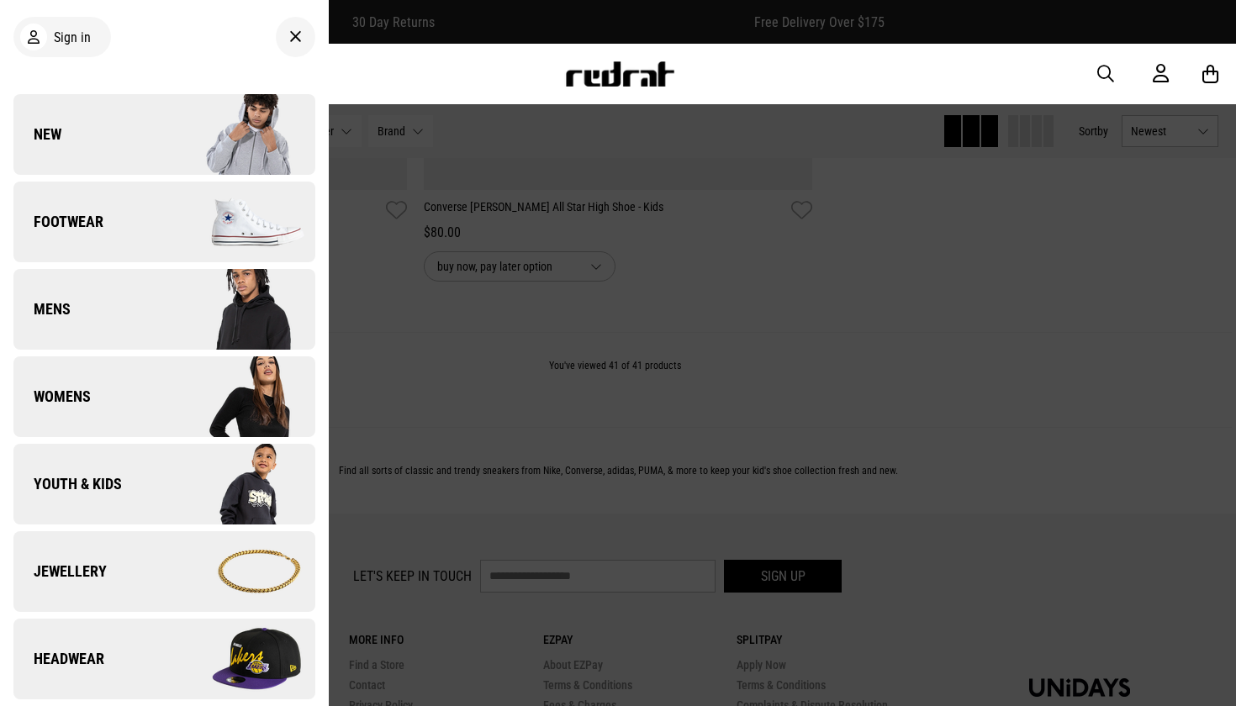
click at [179, 571] on img at bounding box center [239, 572] width 151 height 84
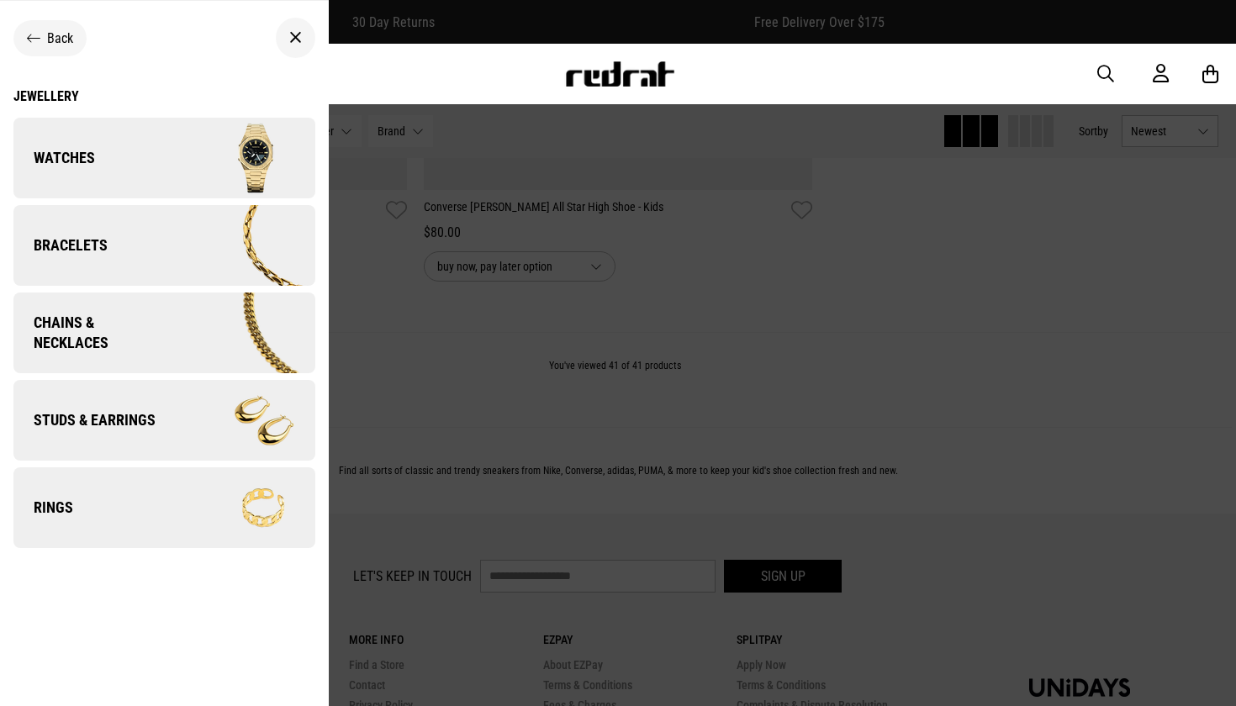
click at [170, 311] on img at bounding box center [241, 334] width 146 height 82
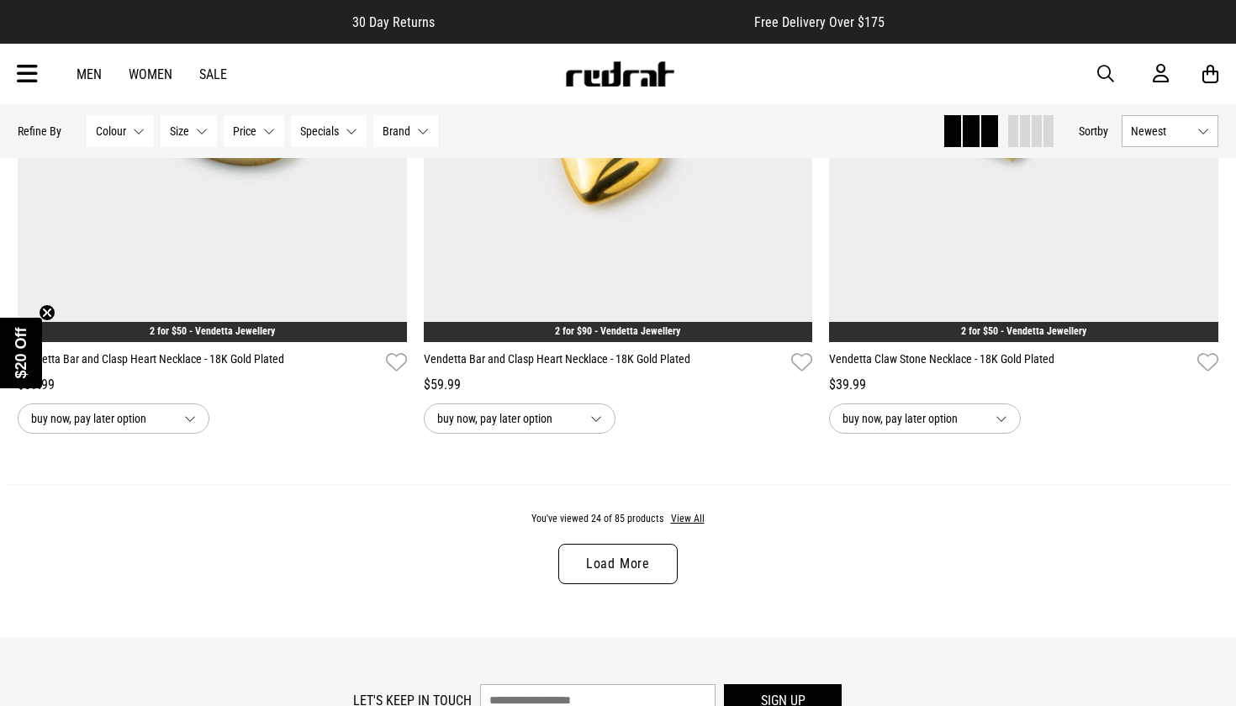
scroll to position [5198, 0]
